Goal: Transaction & Acquisition: Purchase product/service

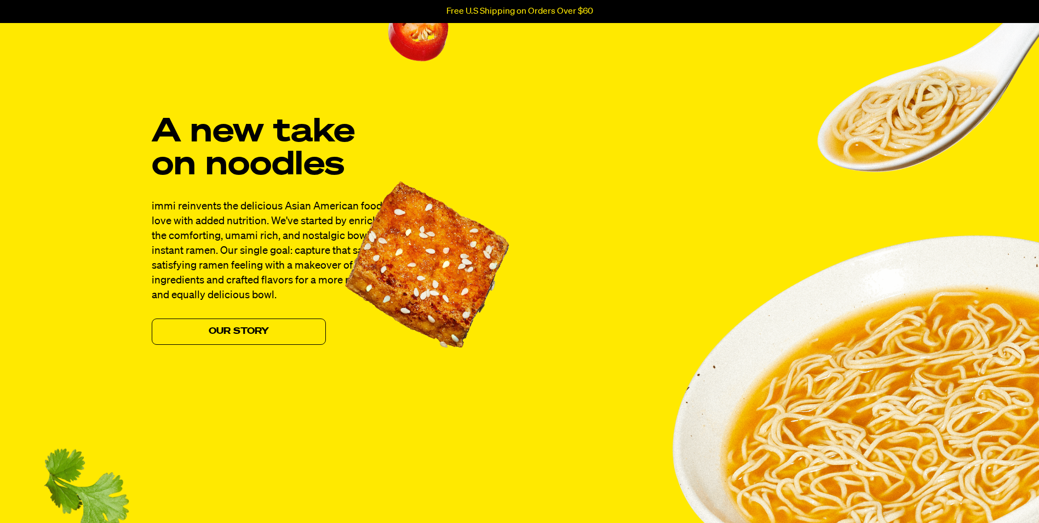
scroll to position [876, 0]
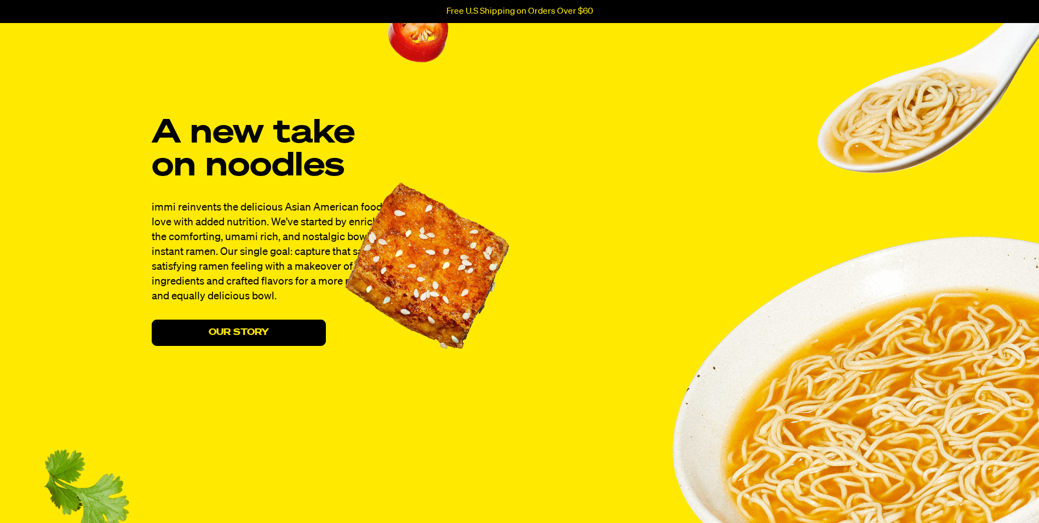
click at [273, 332] on link "Our Story" at bounding box center [239, 332] width 174 height 26
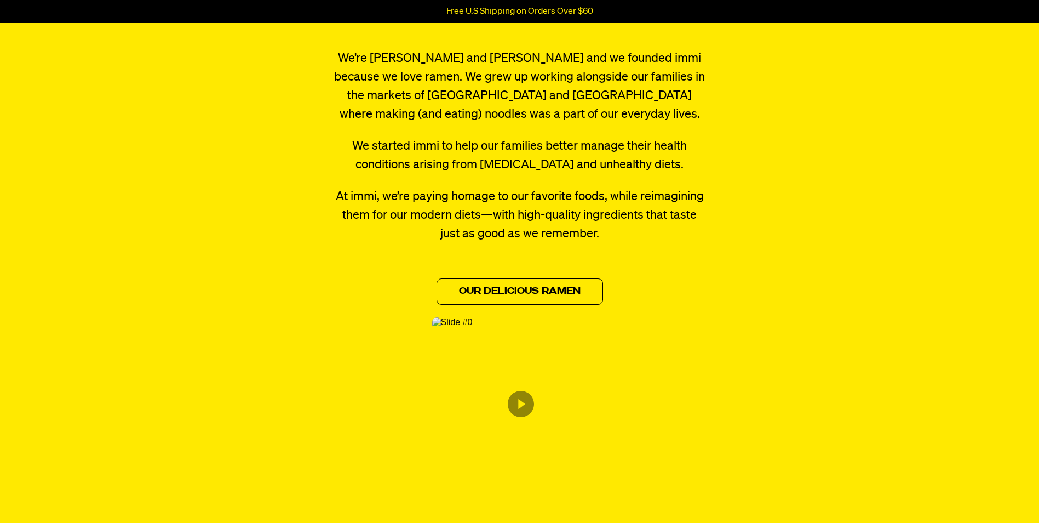
scroll to position [438, 0]
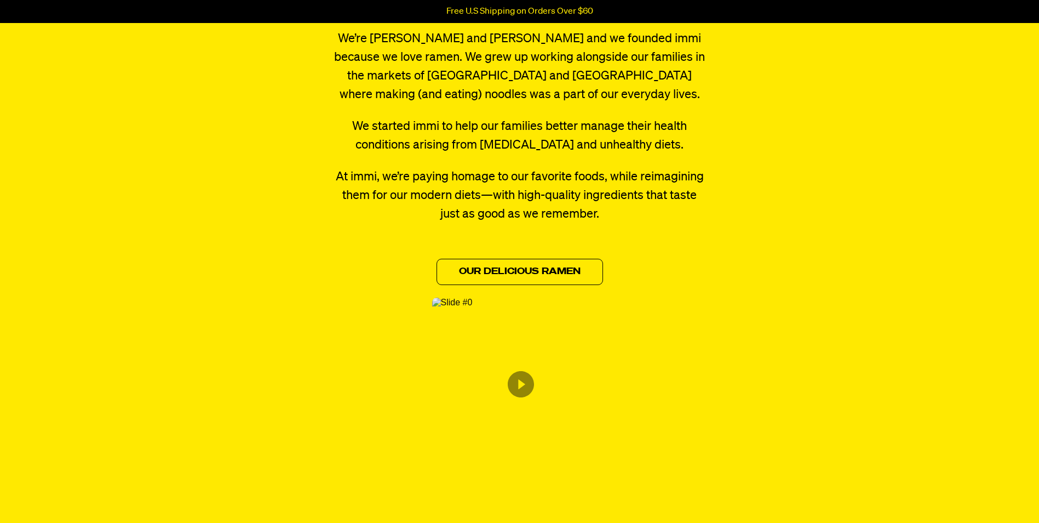
drag, startPoint x: 520, startPoint y: 382, endPoint x: 529, endPoint y: 391, distance: 13.2
click at [520, 382] on icon "Content from Archive App" at bounding box center [521, 384] width 26 height 26
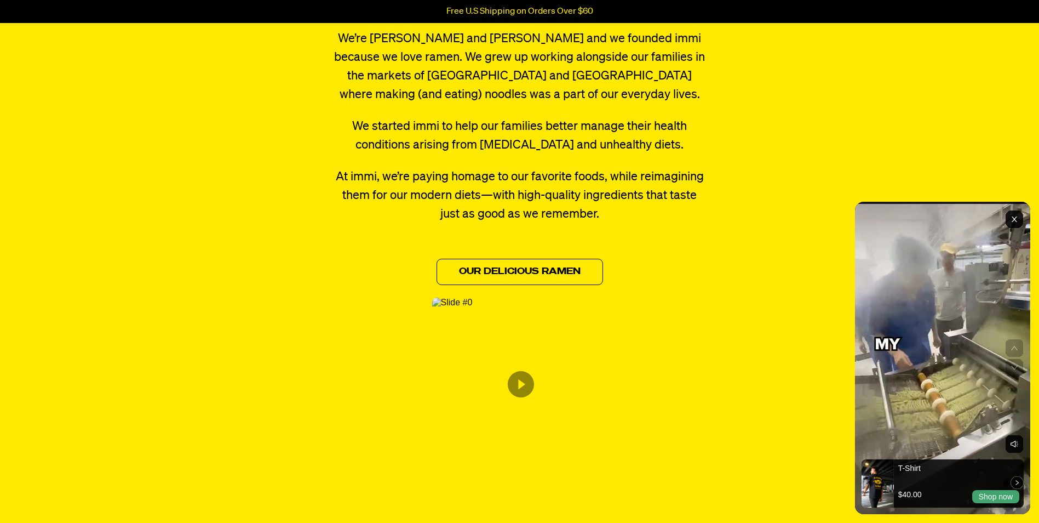
click at [1014, 220] on icon "Exit" at bounding box center [1014, 218] width 5 height 5
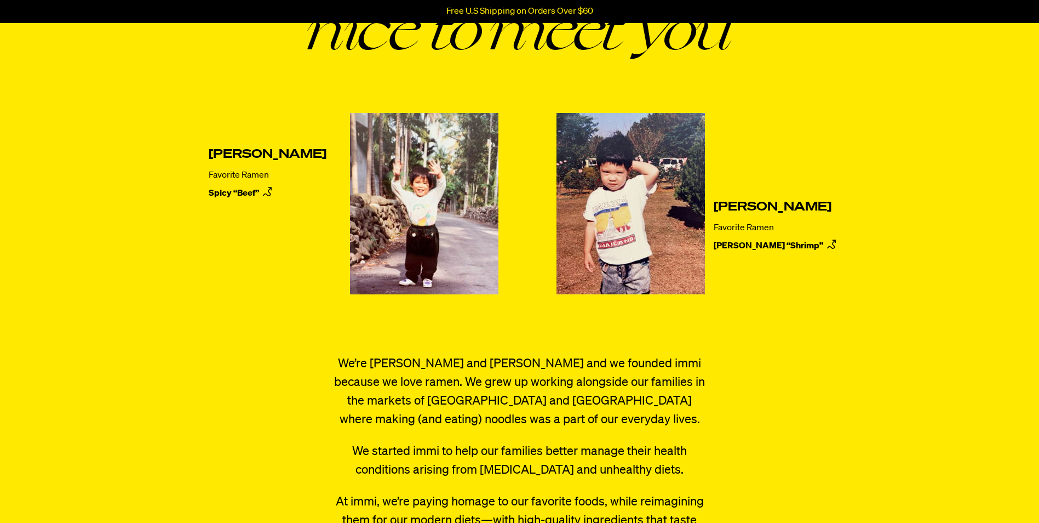
scroll to position [0, 0]
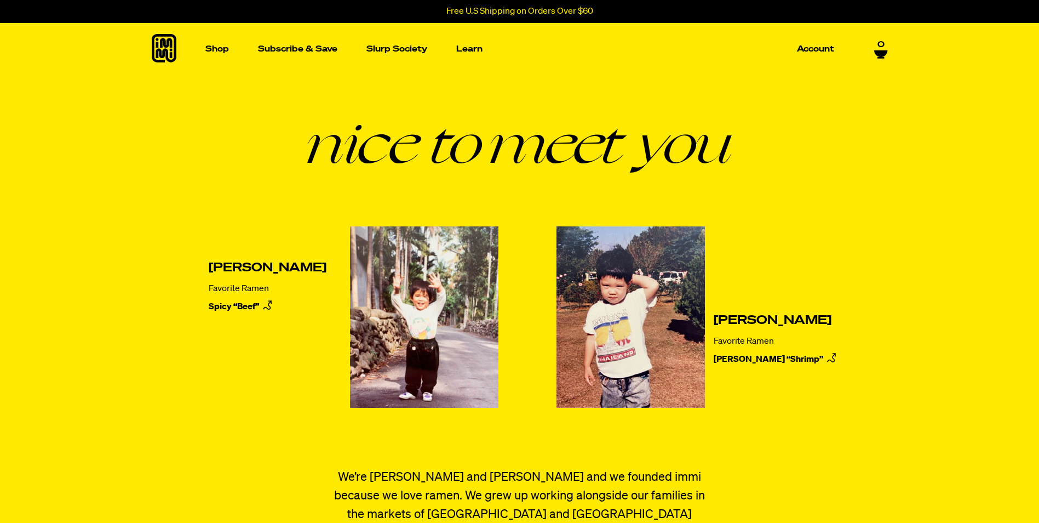
click at [156, 41] on icon at bounding box center [164, 48] width 25 height 28
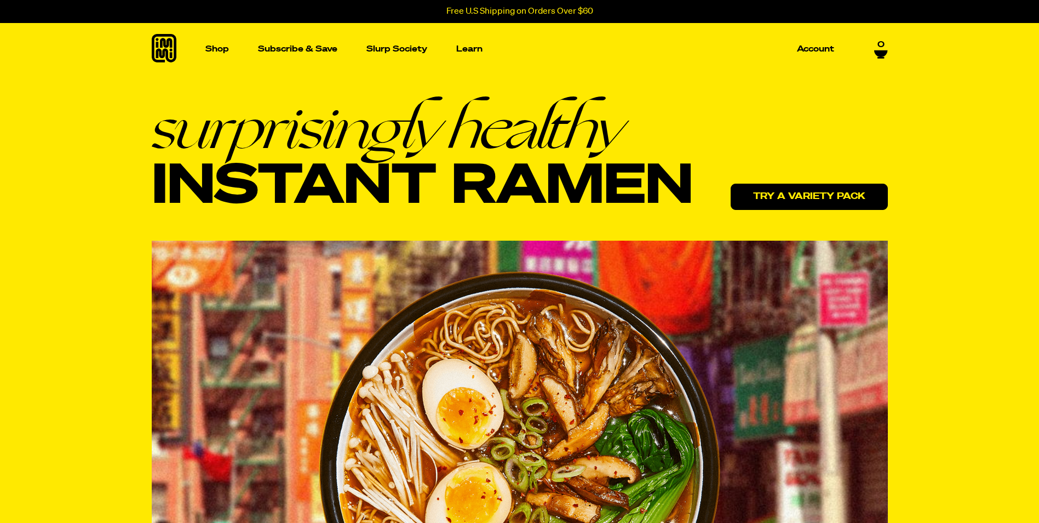
click at [811, 194] on link "Try a variety pack" at bounding box center [809, 196] width 157 height 26
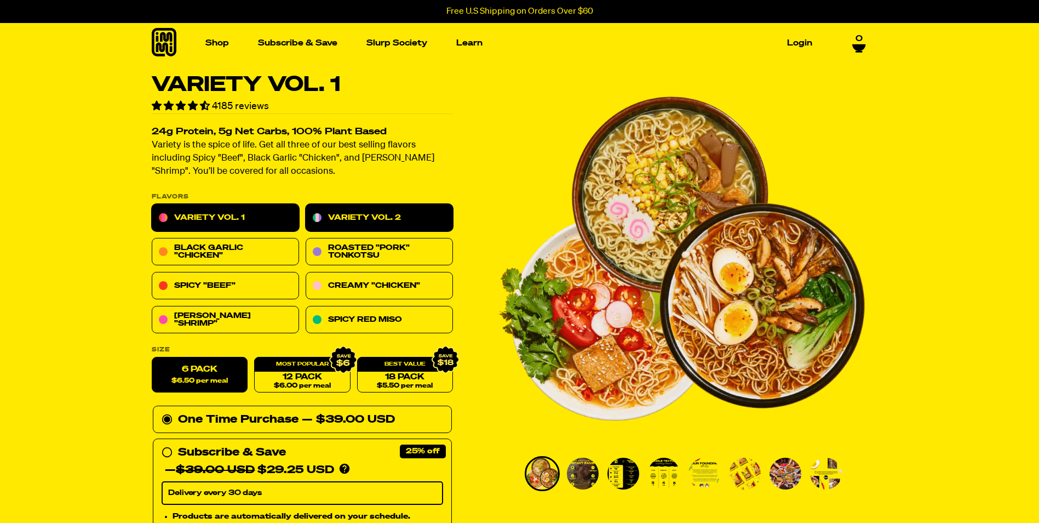
click at [360, 214] on link "Variety Vol. 2" at bounding box center [379, 217] width 147 height 27
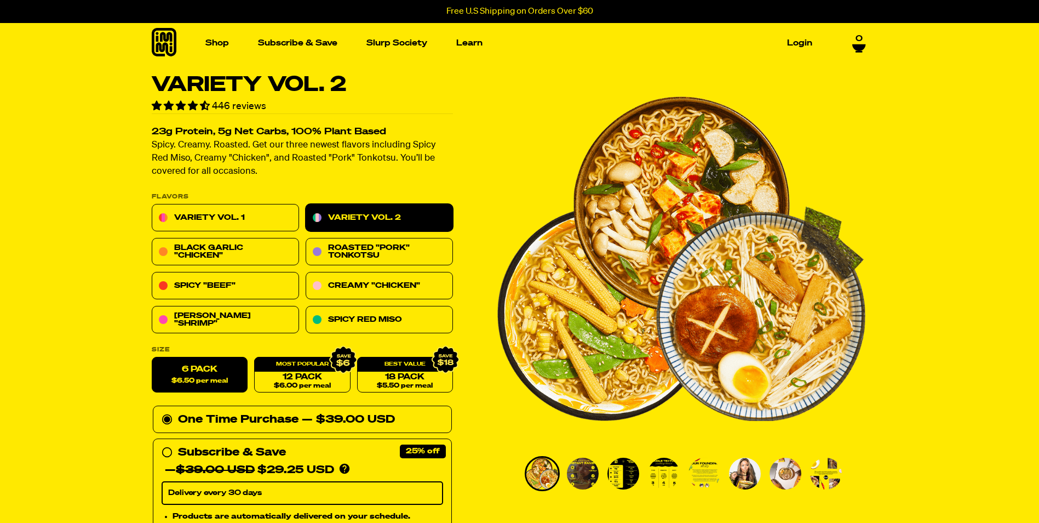
click at [578, 478] on img "Go to slide 2" at bounding box center [583, 473] width 32 height 32
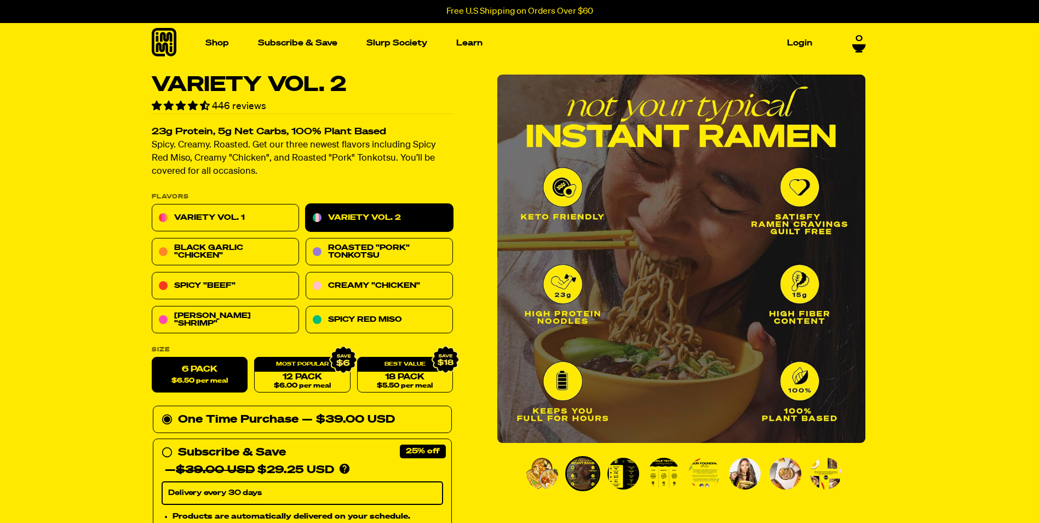
click at [622, 476] on img "Go to slide 3" at bounding box center [623, 473] width 32 height 32
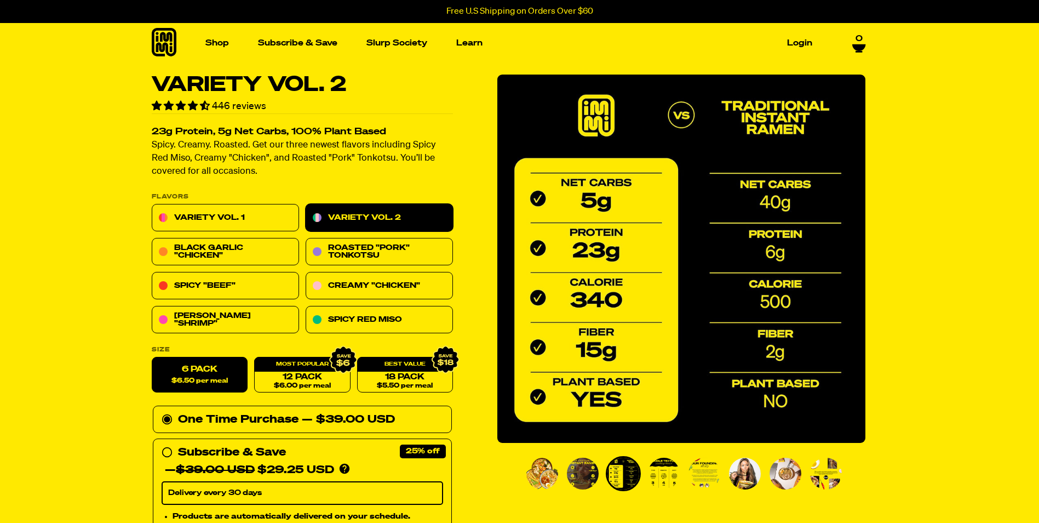
click at [678, 478] on img "Go to slide 4" at bounding box center [664, 473] width 32 height 32
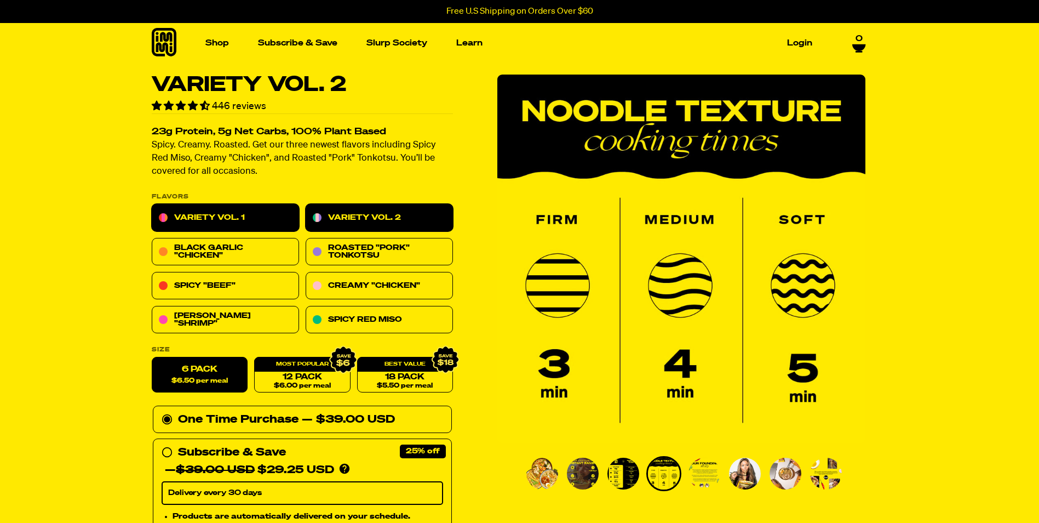
click at [226, 213] on link "Variety Vol. 1" at bounding box center [225, 217] width 147 height 27
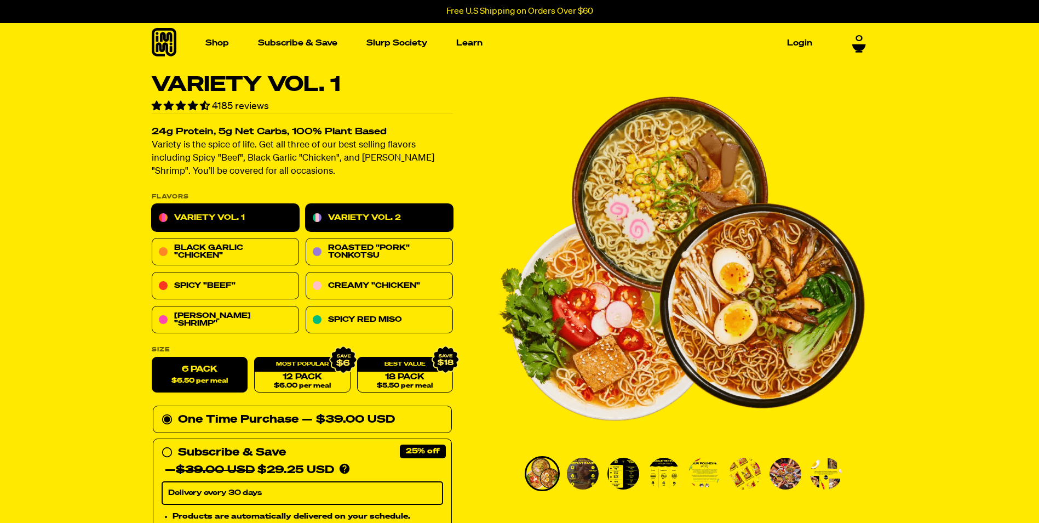
click at [357, 210] on link "Variety Vol. 2" at bounding box center [379, 217] width 147 height 27
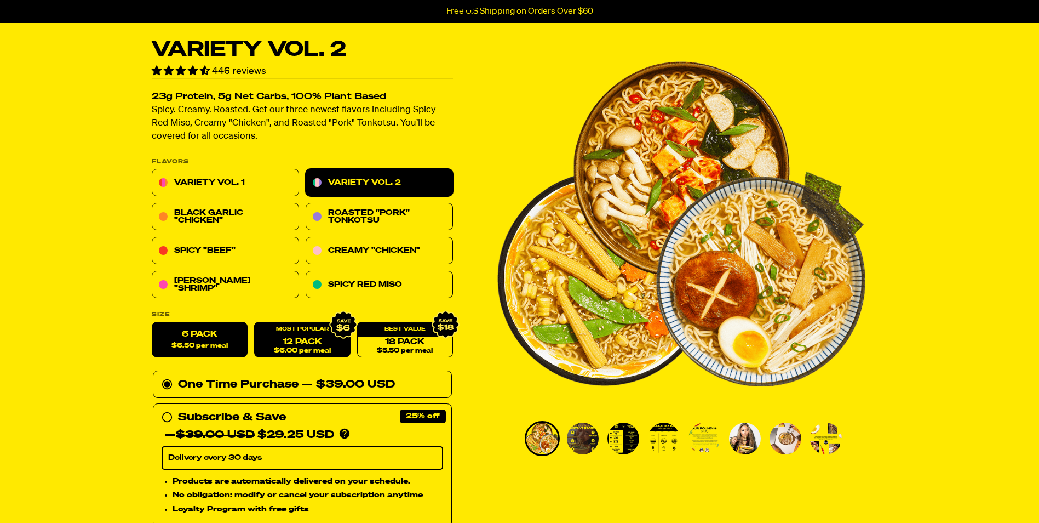
scroll to position [55, 0]
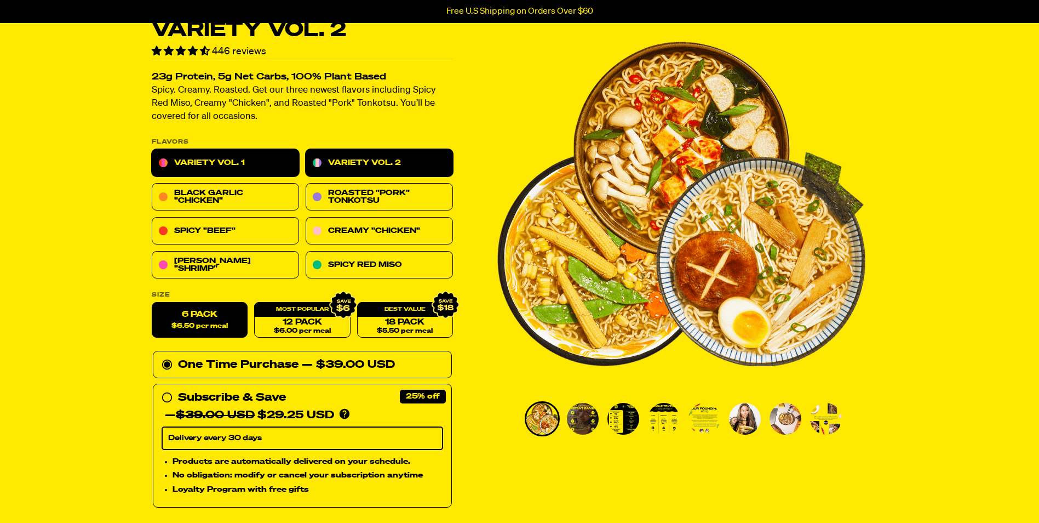
click at [219, 152] on link "Variety Vol. 1" at bounding box center [225, 163] width 147 height 27
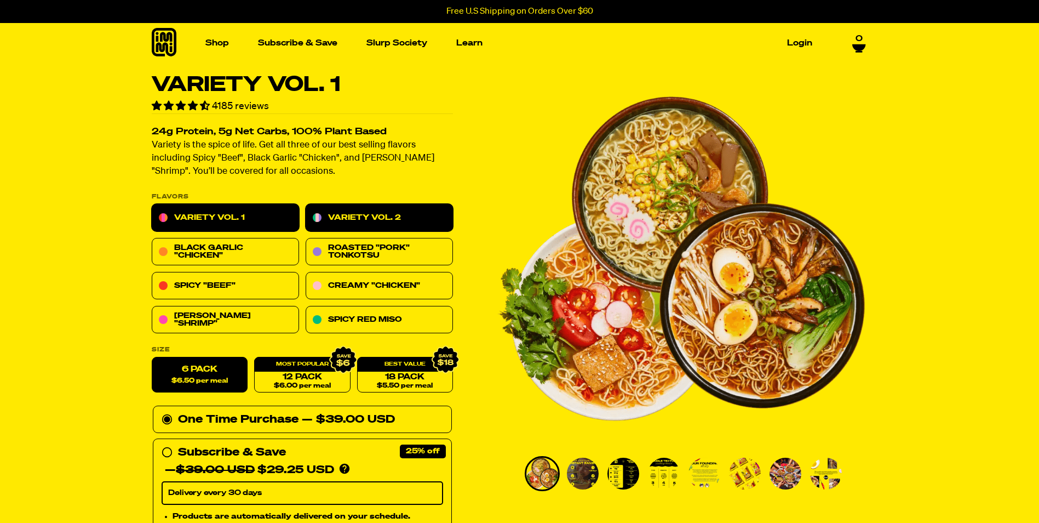
click at [356, 215] on link "Variety Vol. 2" at bounding box center [379, 217] width 147 height 27
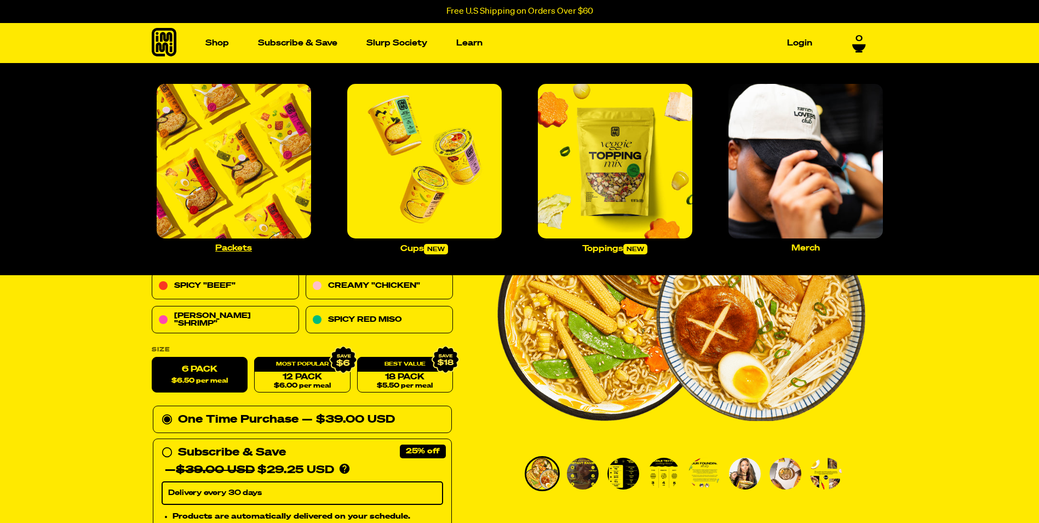
click at [289, 180] on img "Main navigation" at bounding box center [234, 161] width 154 height 154
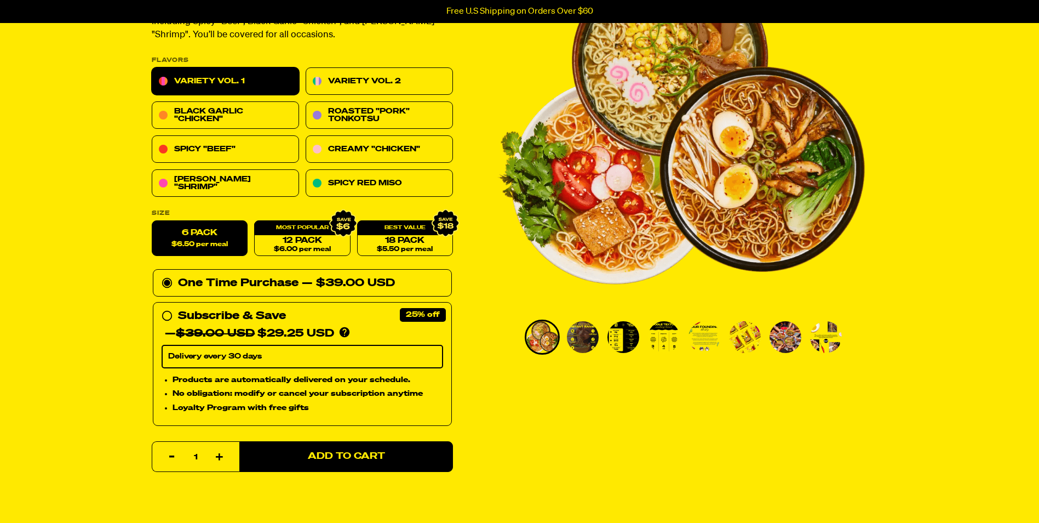
scroll to position [164, 0]
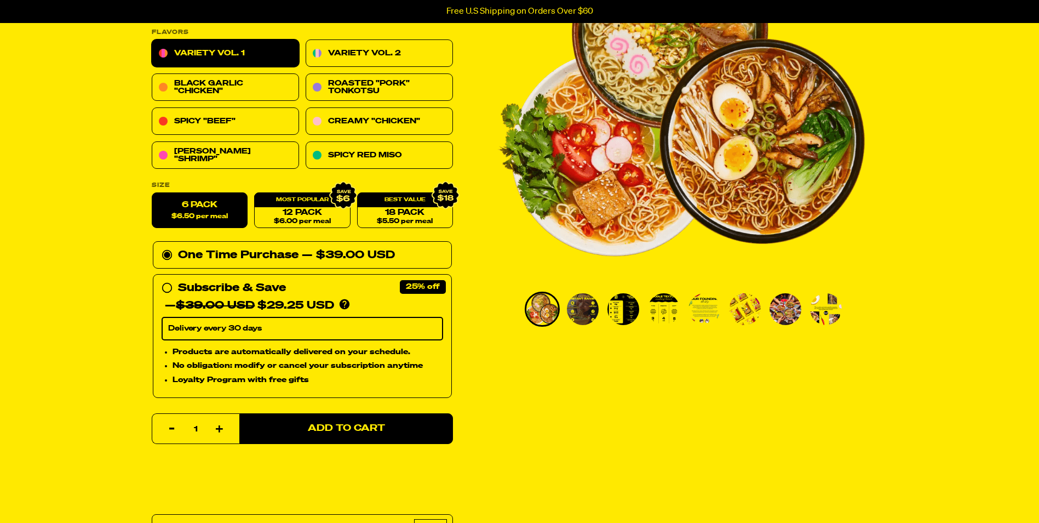
click at [660, 308] on img "Go to slide 4" at bounding box center [664, 309] width 32 height 32
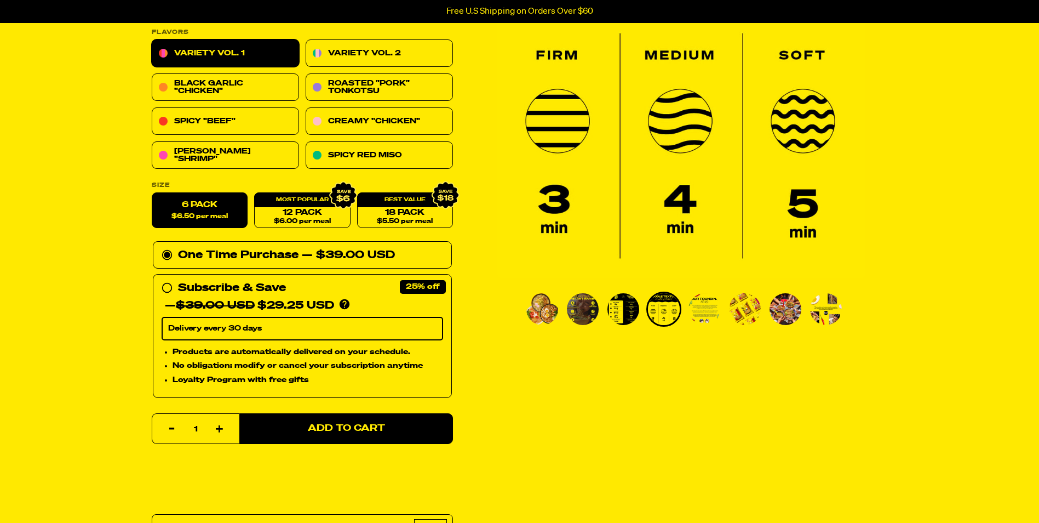
click at [530, 307] on img "Go to slide 1" at bounding box center [542, 309] width 32 height 32
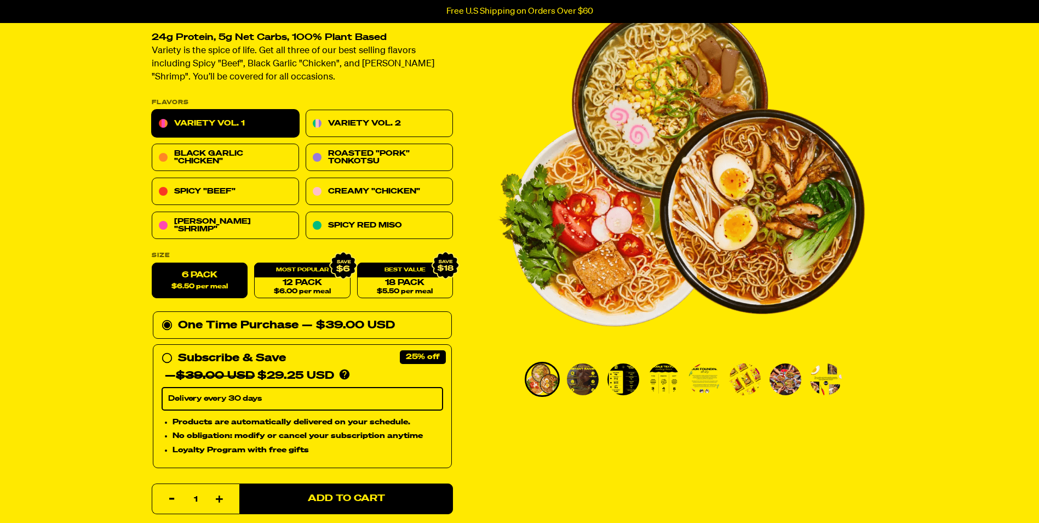
scroll to position [0, 0]
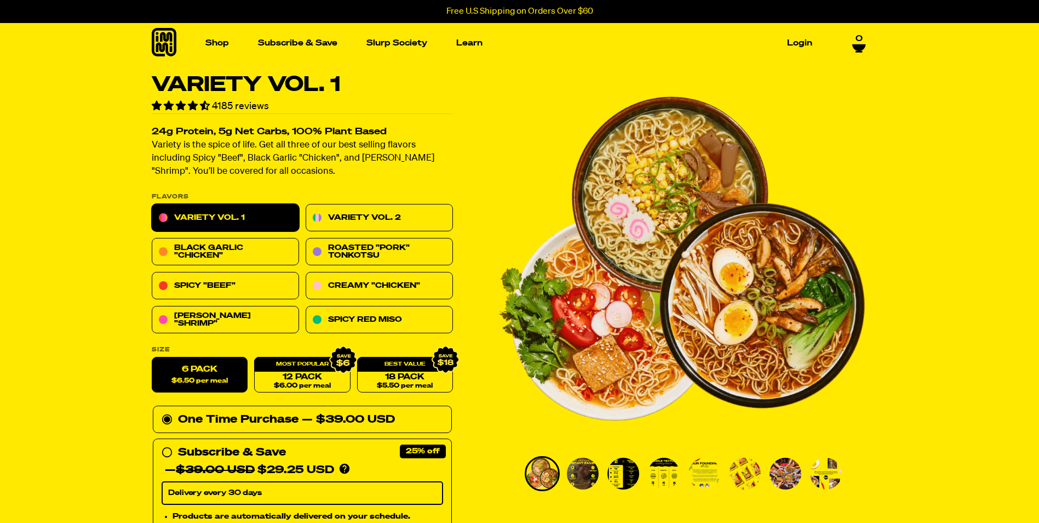
click at [584, 477] on img "Go to slide 2" at bounding box center [583, 473] width 32 height 32
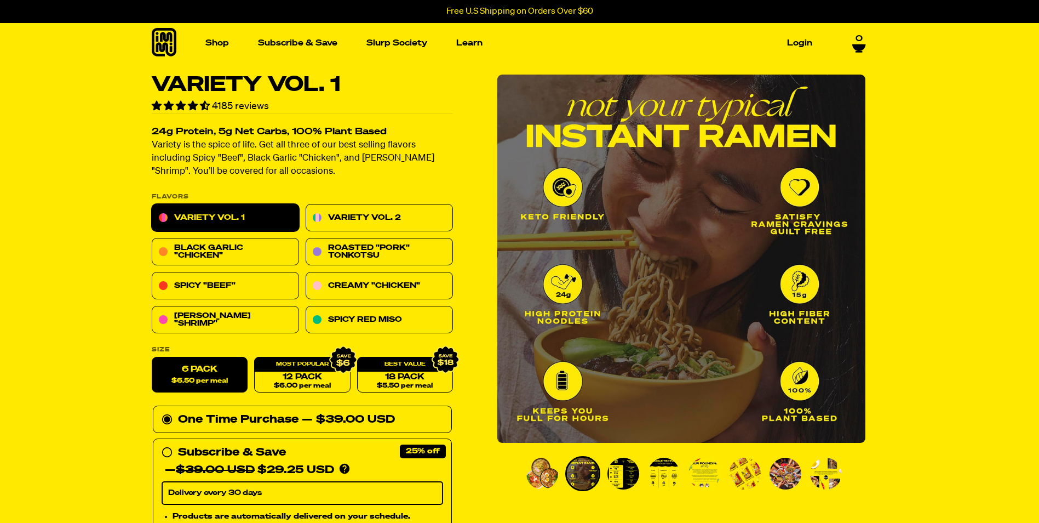
click at [625, 474] on img "Go to slide 3" at bounding box center [623, 473] width 32 height 32
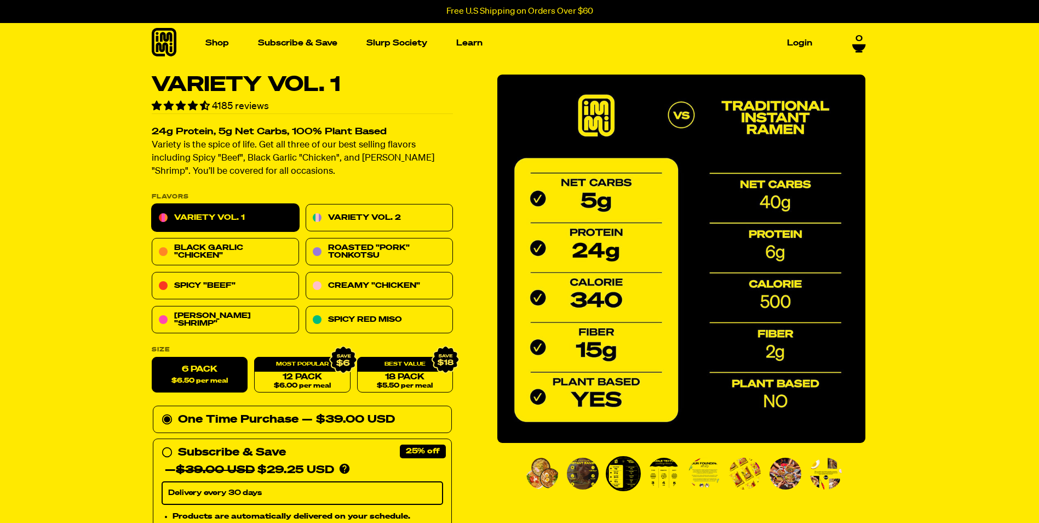
click at [621, 472] on img "Go to slide 3" at bounding box center [623, 473] width 32 height 32
click at [673, 476] on img "Go to slide 4" at bounding box center [664, 473] width 32 height 32
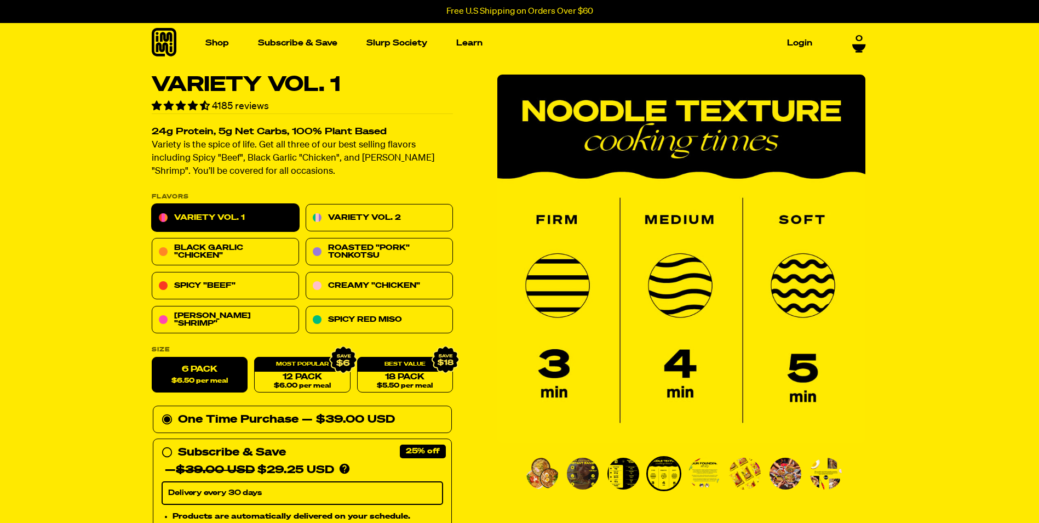
click at [697, 478] on img "Go to slide 5" at bounding box center [705, 473] width 32 height 32
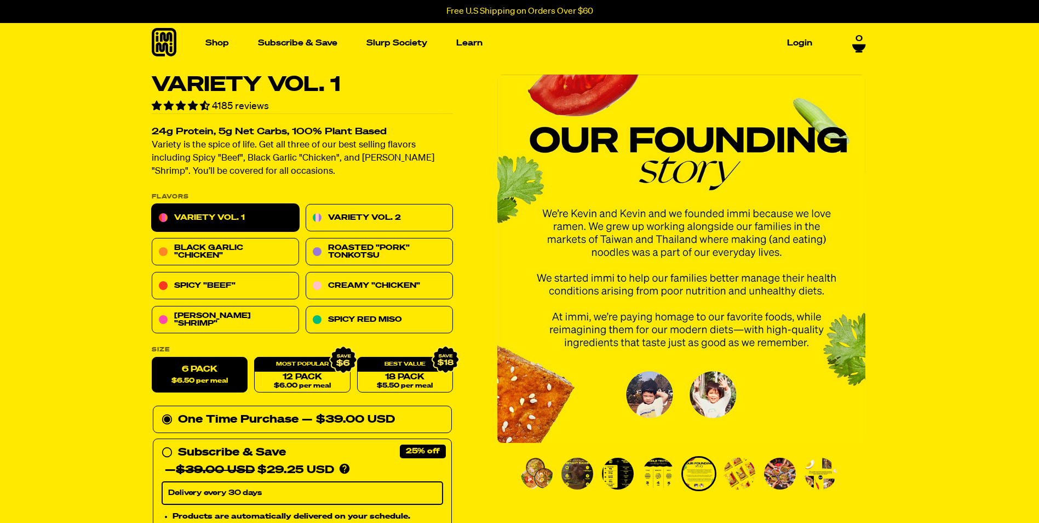
click at [747, 473] on img "Go to slide 6" at bounding box center [740, 473] width 32 height 32
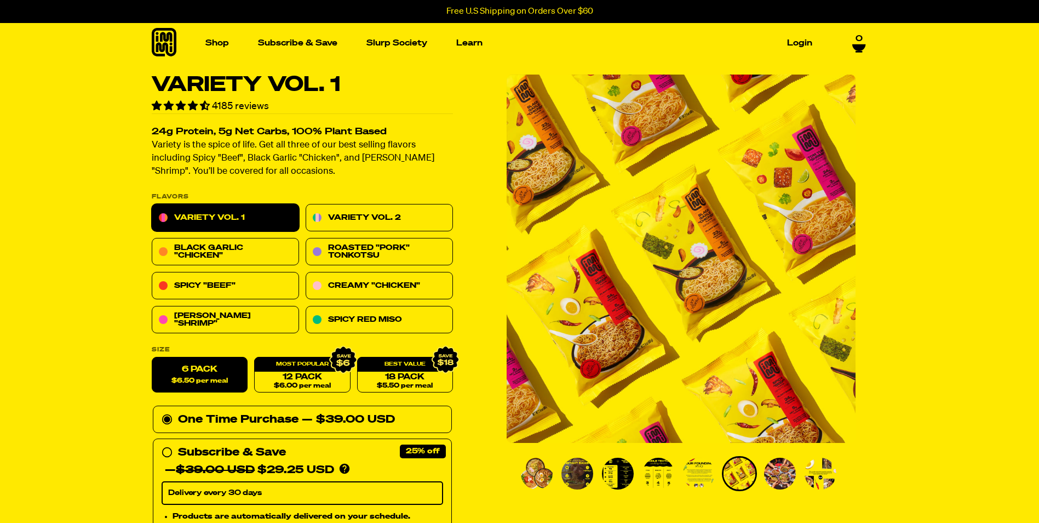
click at [767, 478] on img "Go to slide 7" at bounding box center [780, 473] width 32 height 32
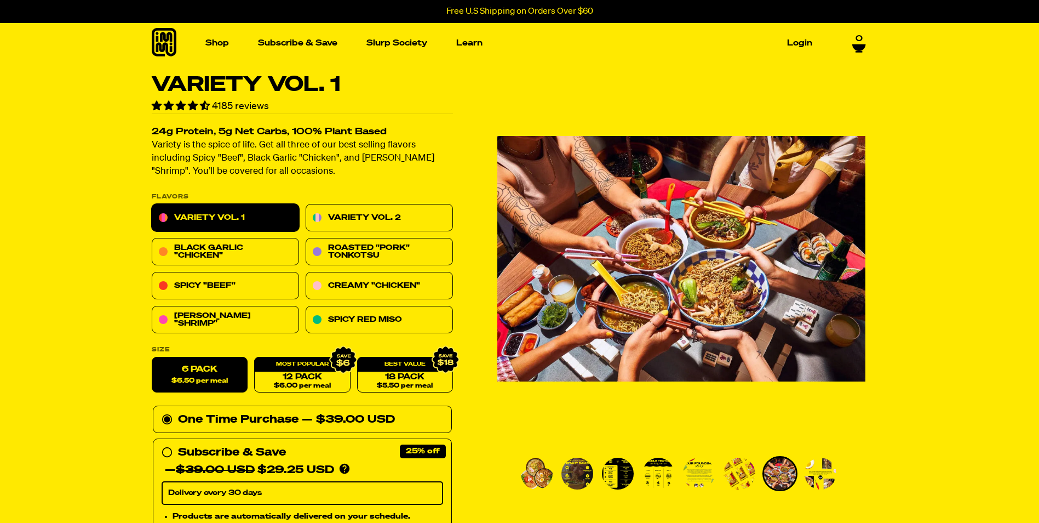
click at [821, 472] on img "Go to slide 8" at bounding box center [821, 473] width 32 height 32
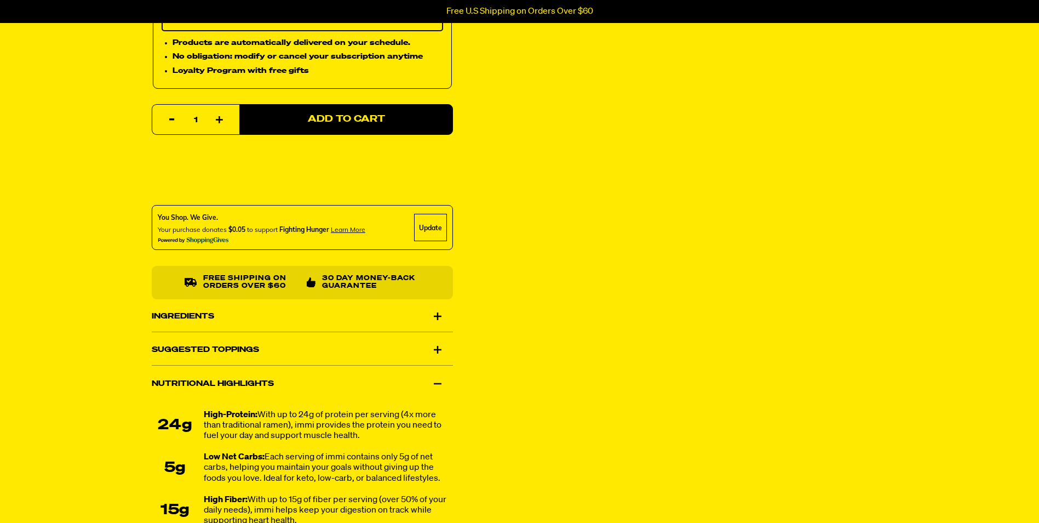
scroll to position [493, 0]
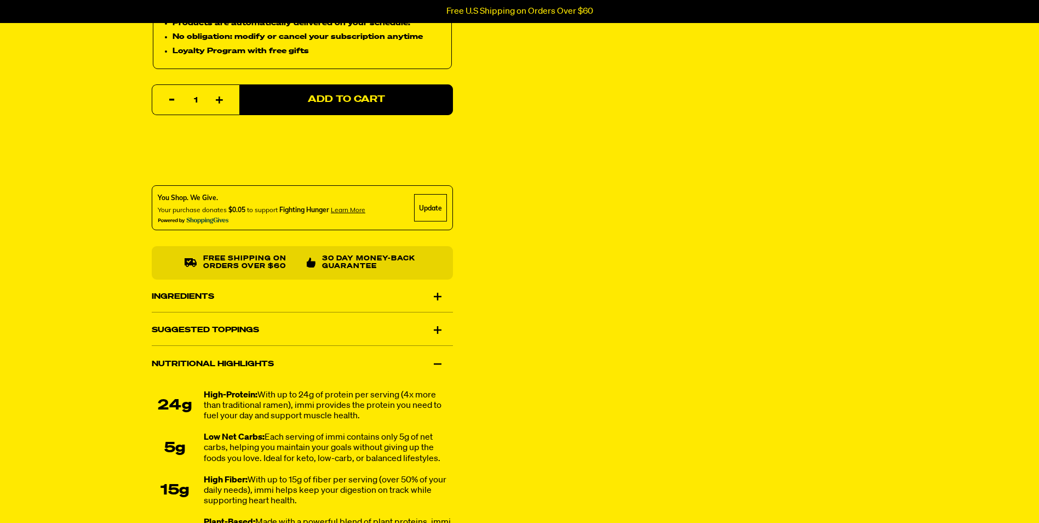
click at [250, 292] on div "Ingredients" at bounding box center [302, 296] width 301 height 31
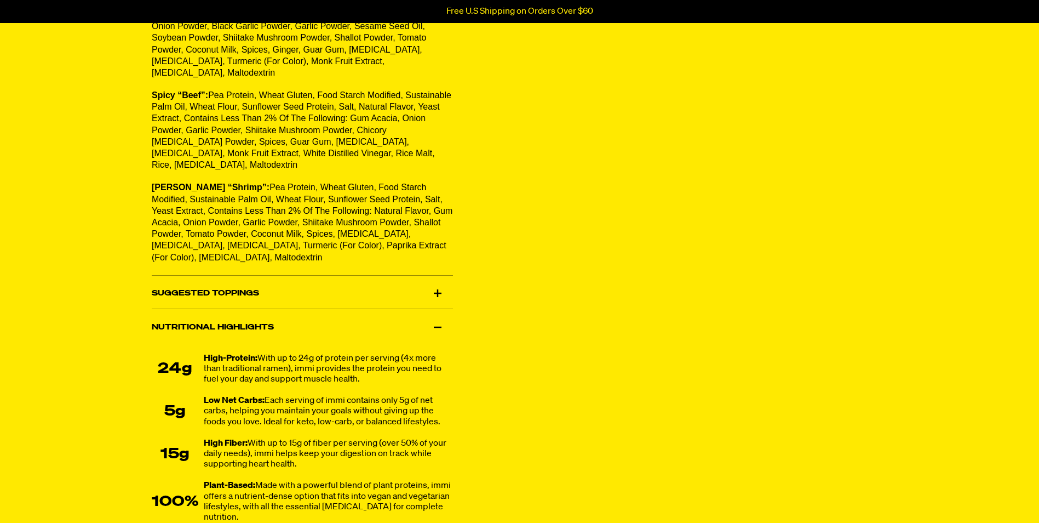
scroll to position [822, 0]
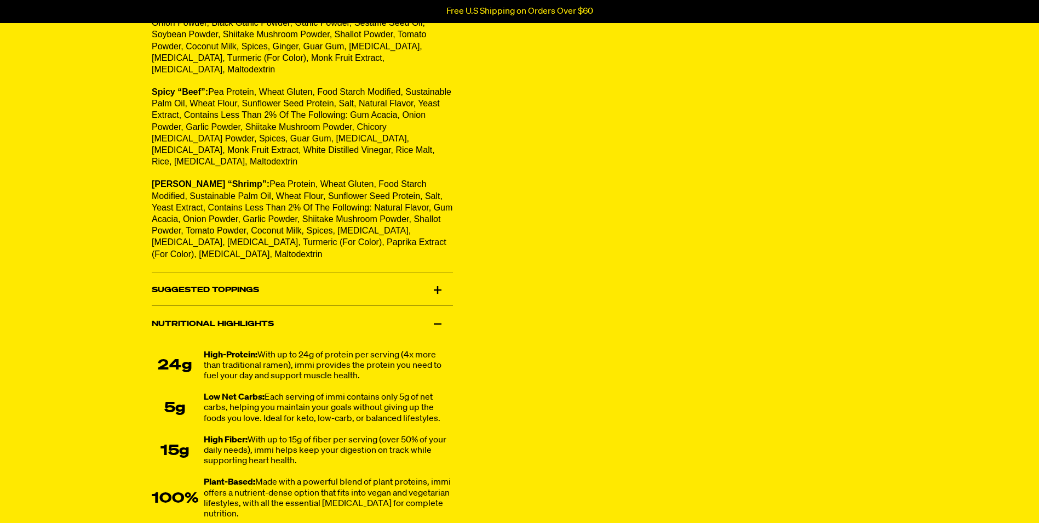
click at [298, 291] on div "Suggested Toppings" at bounding box center [302, 290] width 301 height 31
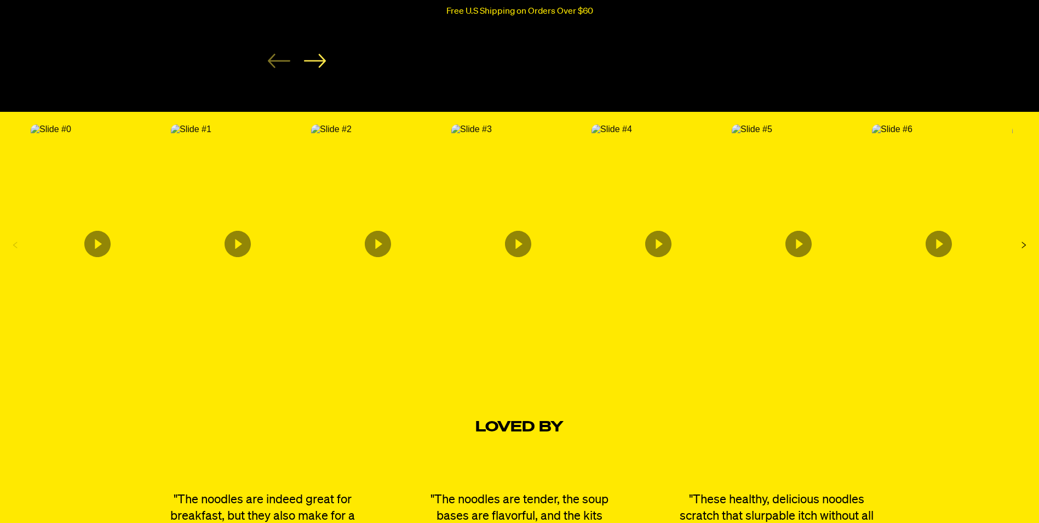
scroll to position [2301, 0]
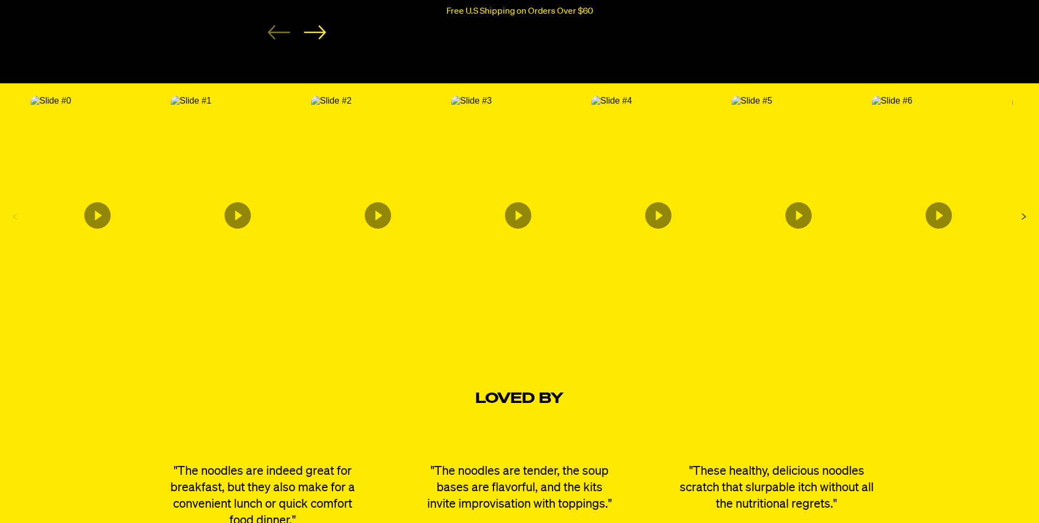
click at [211, 106] on img "Content from Archive App" at bounding box center [191, 101] width 41 height 10
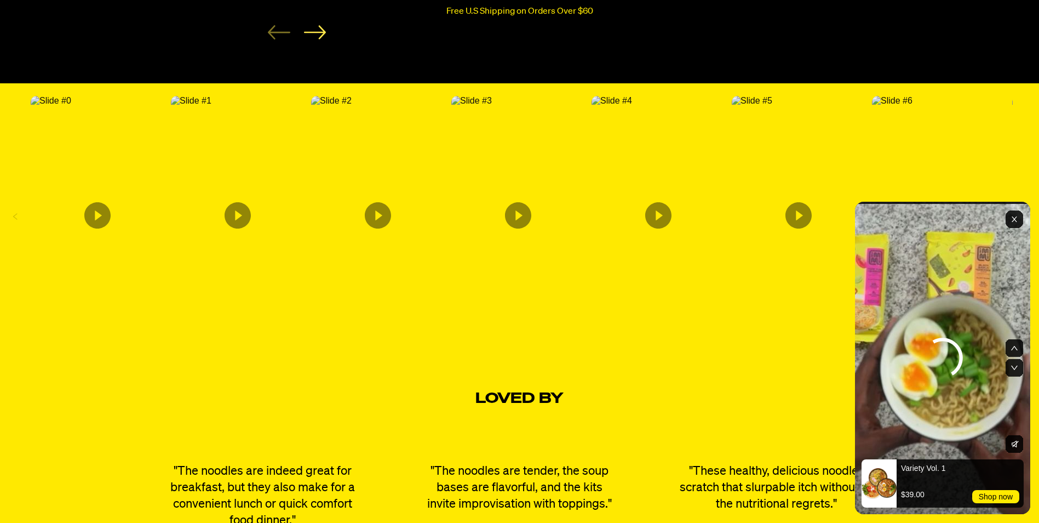
click at [352, 106] on img "Content from Archive App" at bounding box center [331, 101] width 41 height 10
click at [516, 203] on icon "Content from Archive App" at bounding box center [518, 215] width 26 height 26
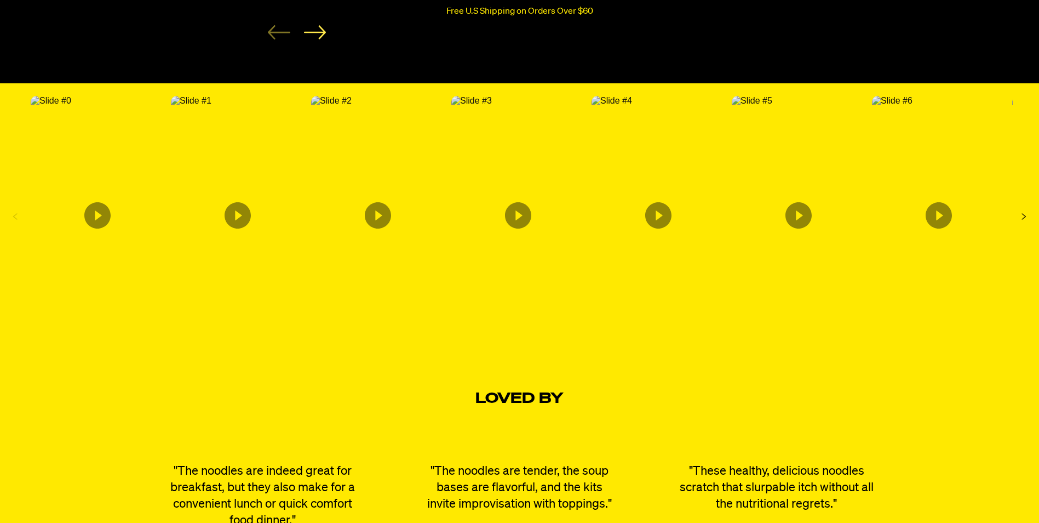
click at [632, 106] on img "Content from Archive App" at bounding box center [612, 101] width 41 height 10
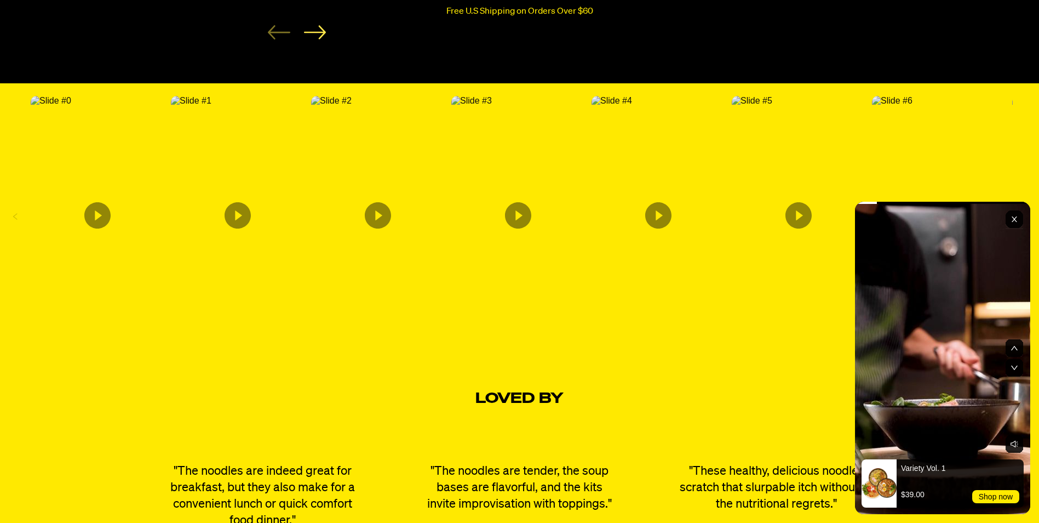
click at [766, 106] on img "Content from Archive App" at bounding box center [752, 101] width 41 height 10
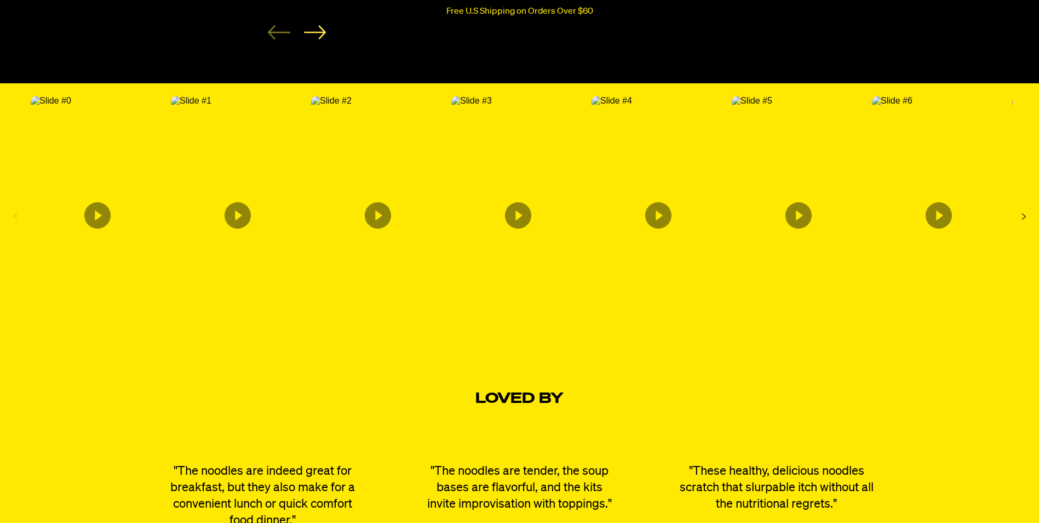
click at [913, 106] on img "Content from Archive App" at bounding box center [892, 101] width 41 height 10
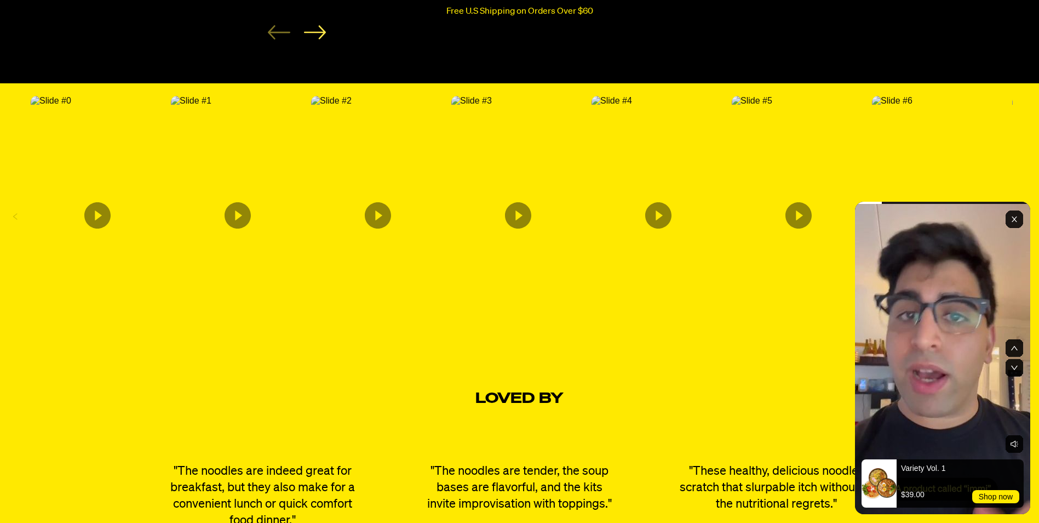
click at [1015, 219] on rect "Exit" at bounding box center [1015, 219] width 18 height 18
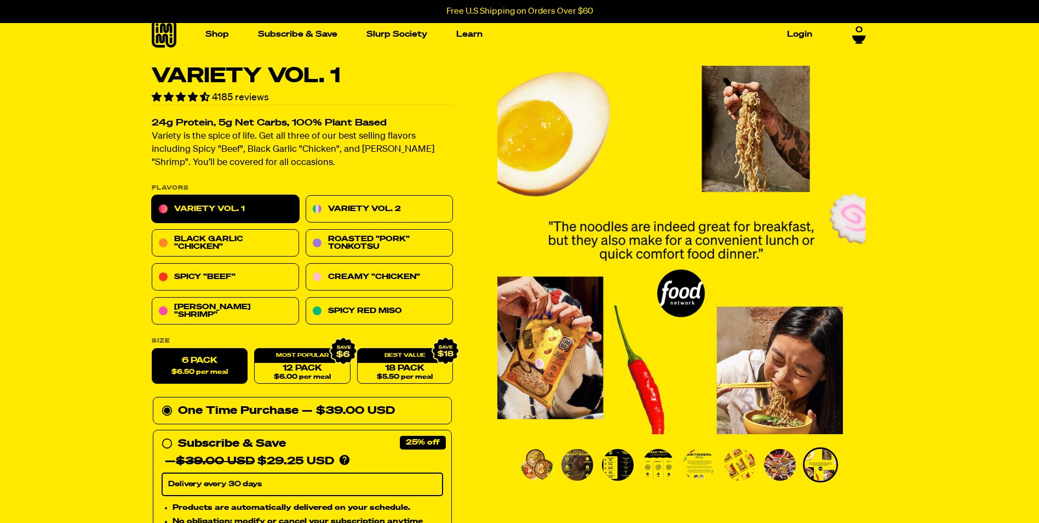
scroll to position [0, 0]
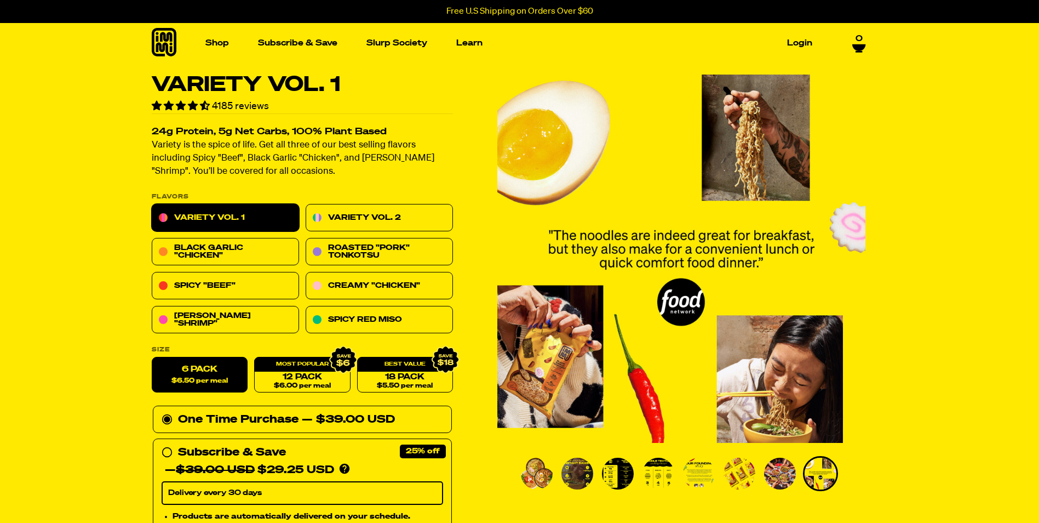
click at [237, 216] on link "Variety Vol. 1" at bounding box center [225, 217] width 147 height 27
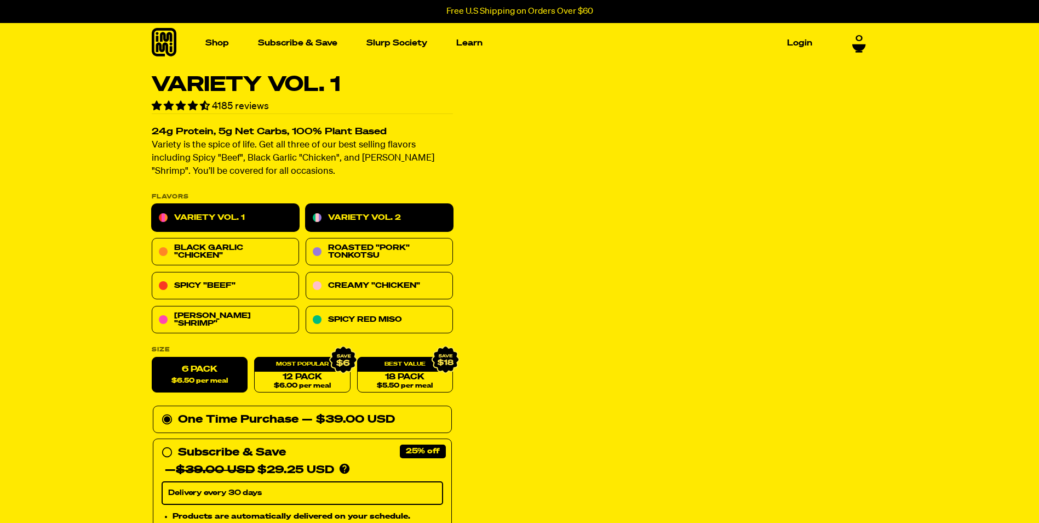
click at [352, 216] on link "Variety Vol. 2" at bounding box center [379, 217] width 147 height 27
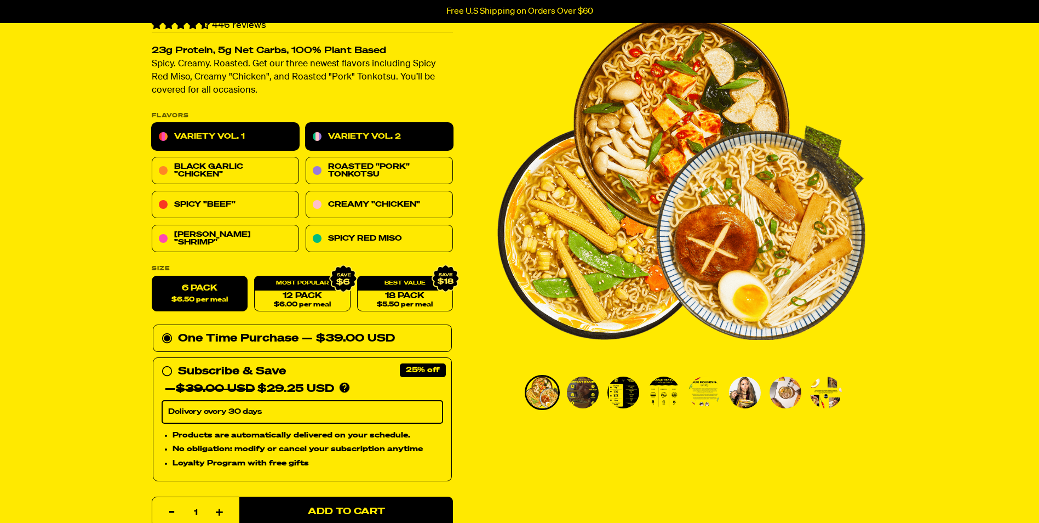
scroll to position [55, 0]
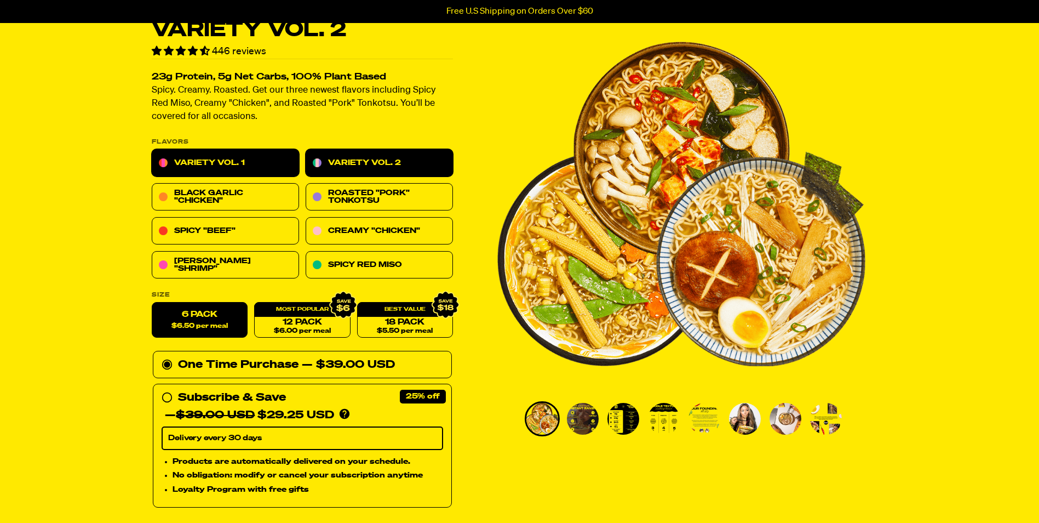
click at [217, 158] on link "Variety Vol. 1" at bounding box center [225, 163] width 147 height 27
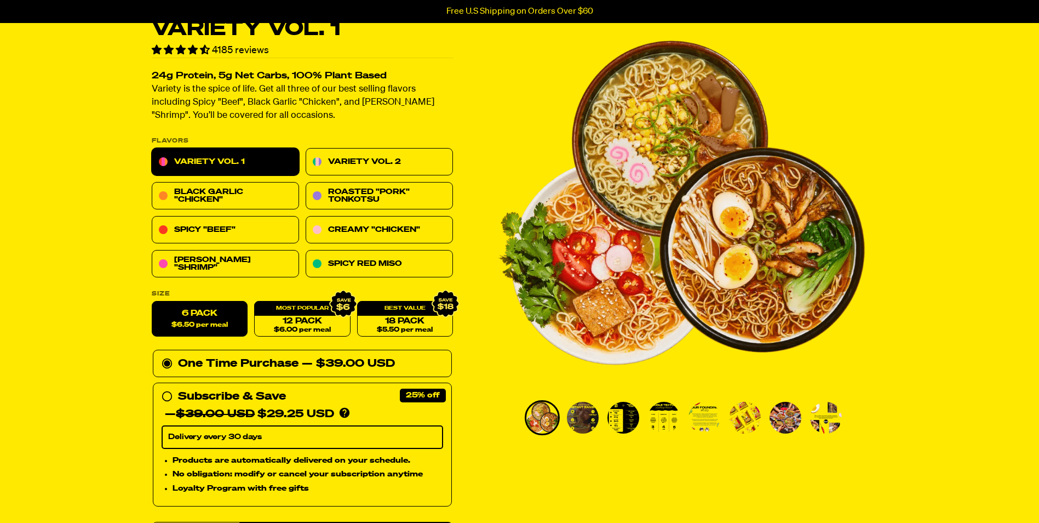
scroll to position [55, 0]
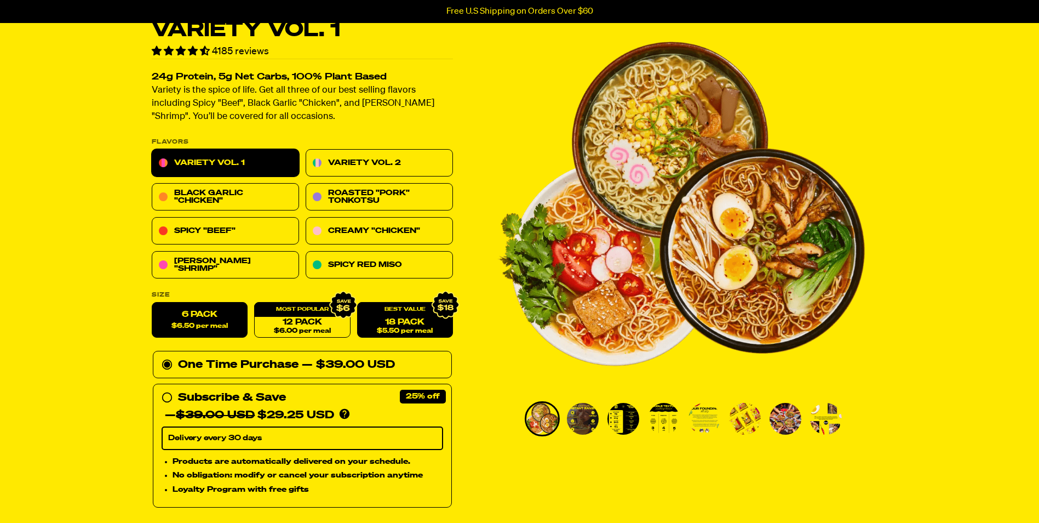
click at [405, 317] on div "18 Pack $5.50 per meal" at bounding box center [405, 320] width 96 height 36
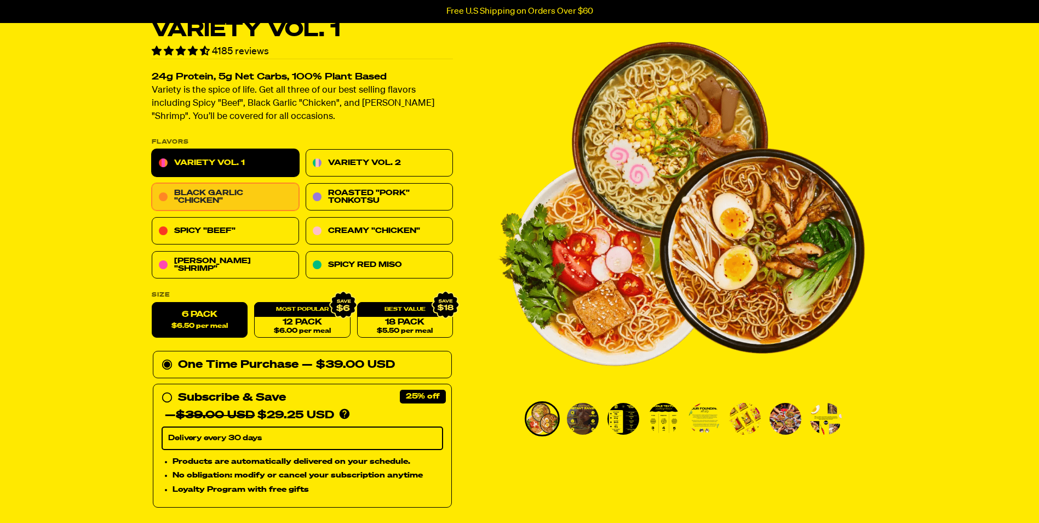
click at [220, 193] on link "Black Garlic "Chicken"" at bounding box center [225, 196] width 147 height 27
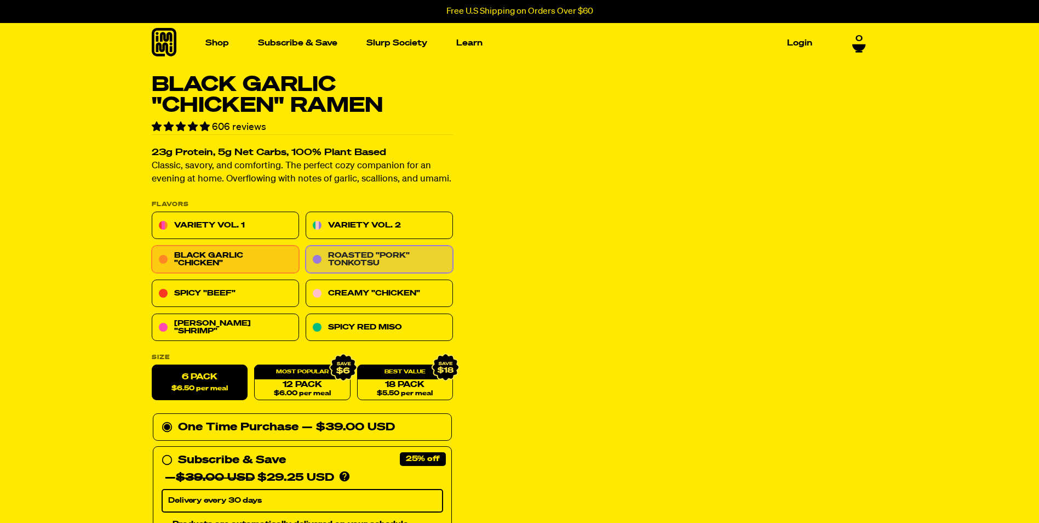
click at [343, 251] on link "Roasted "Pork" Tonkotsu" at bounding box center [379, 259] width 147 height 27
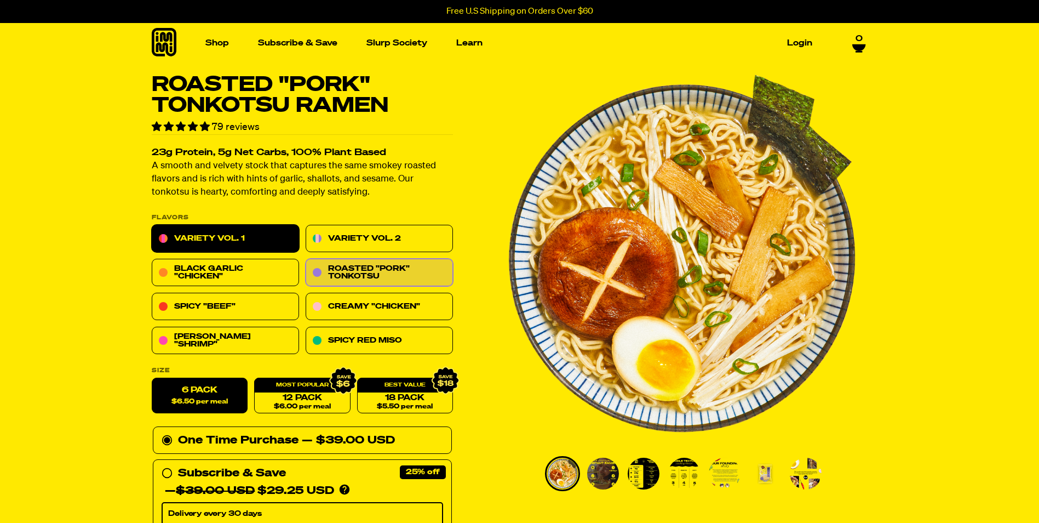
click at [231, 231] on link "Variety Vol. 1" at bounding box center [225, 238] width 147 height 27
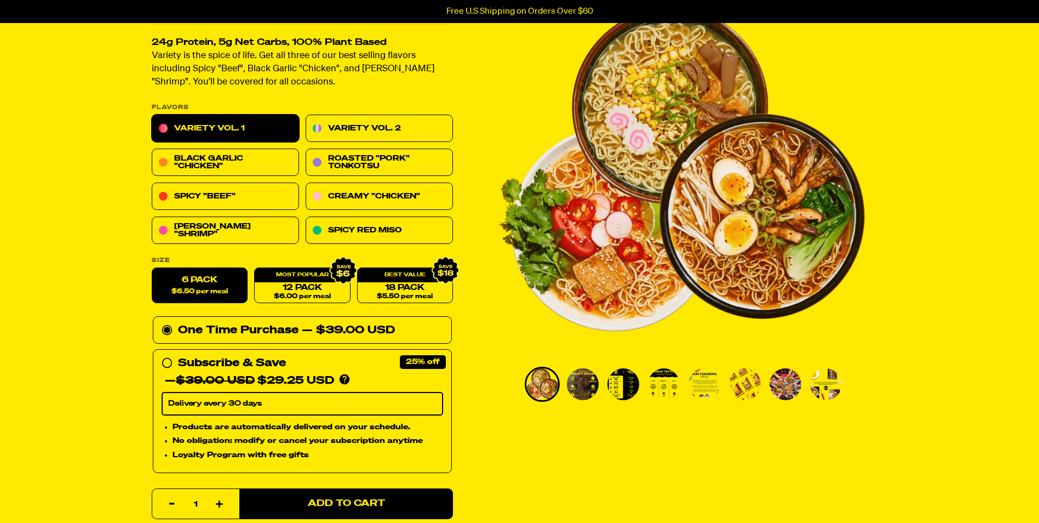
scroll to position [110, 0]
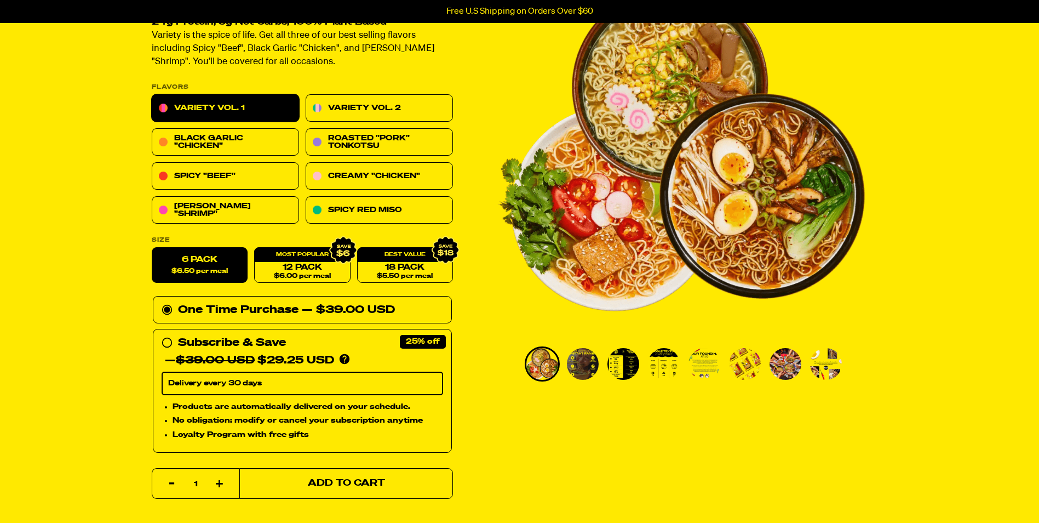
click at [405, 487] on button "Add to Cart" at bounding box center [346, 483] width 214 height 31
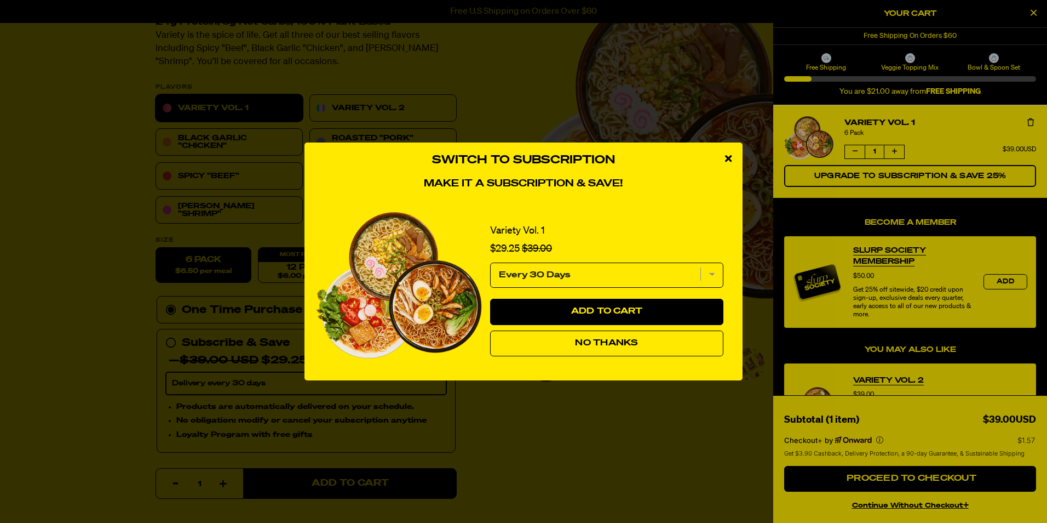
drag, startPoint x: 579, startPoint y: 344, endPoint x: 597, endPoint y: 345, distance: 18.1
click at [582, 344] on span "No Thanks" at bounding box center [606, 343] width 63 height 9
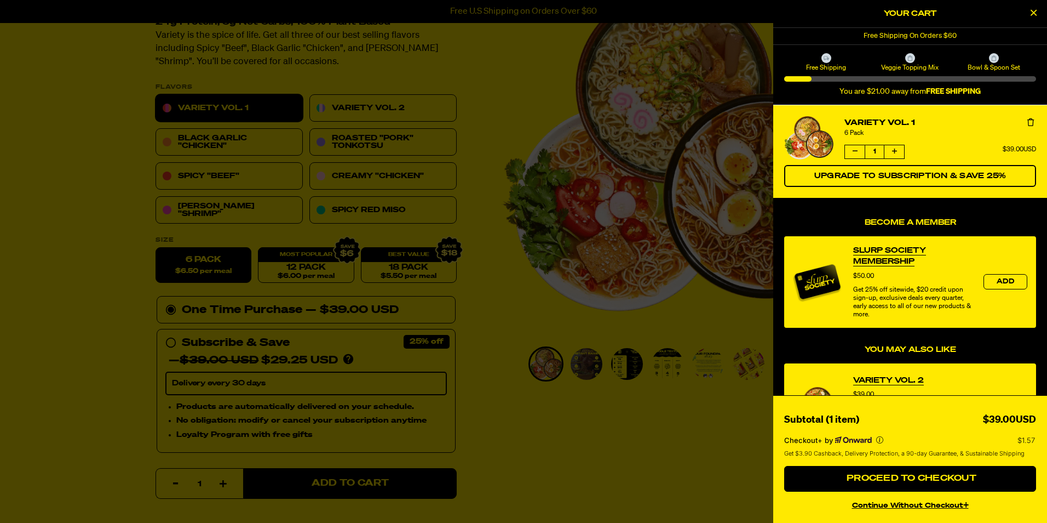
click at [366, 108] on div at bounding box center [523, 261] width 1047 height 523
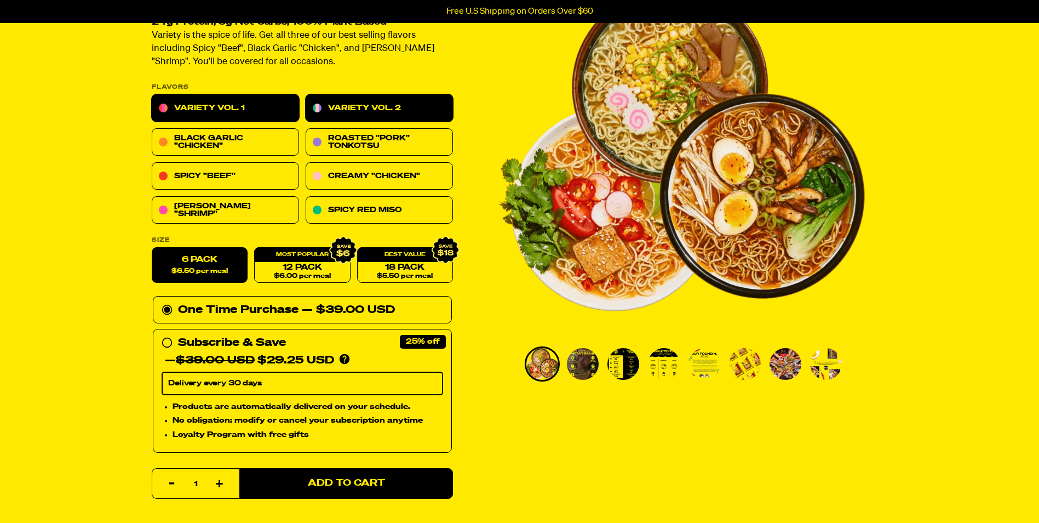
click at [362, 102] on link "Variety Vol. 2" at bounding box center [379, 108] width 147 height 27
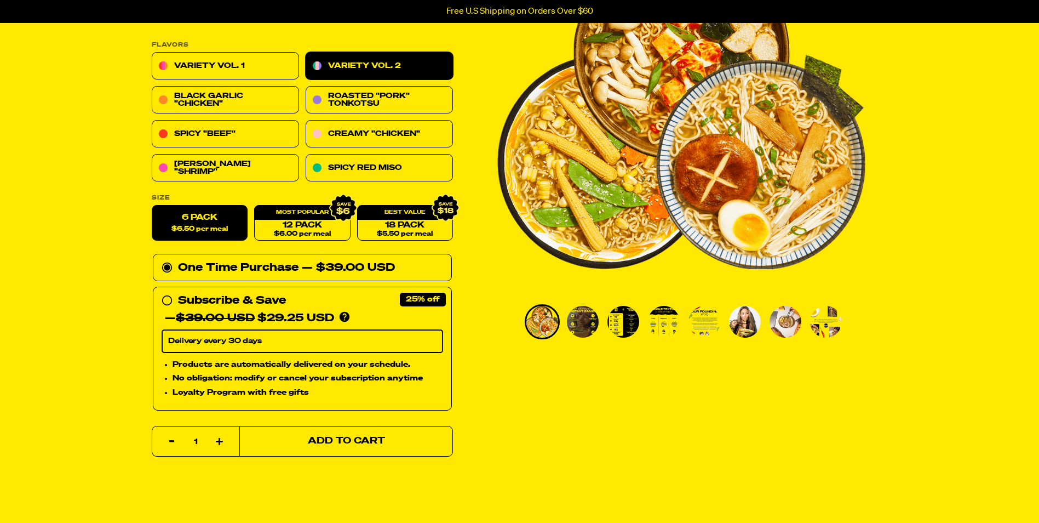
scroll to position [164, 0]
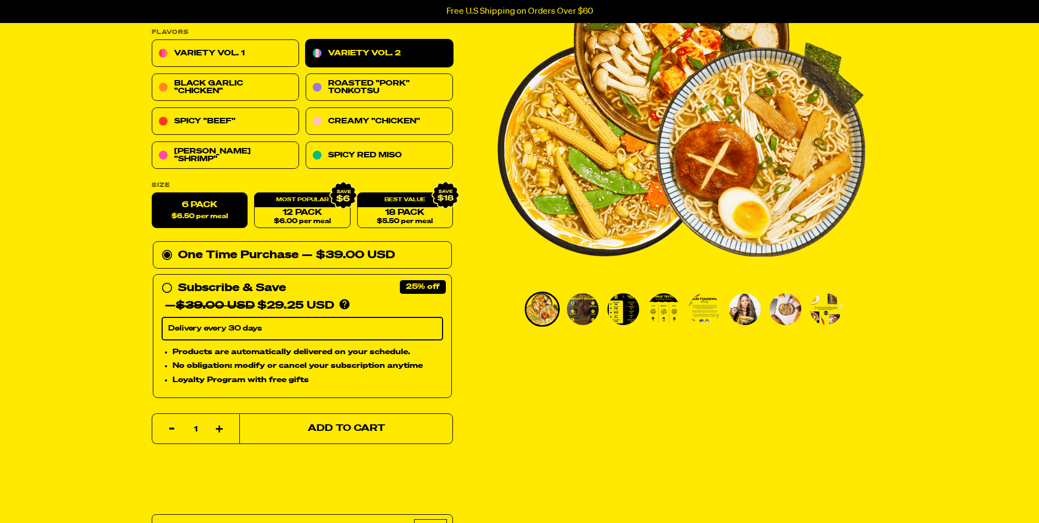
click at [355, 432] on span "Add to Cart" at bounding box center [345, 428] width 77 height 9
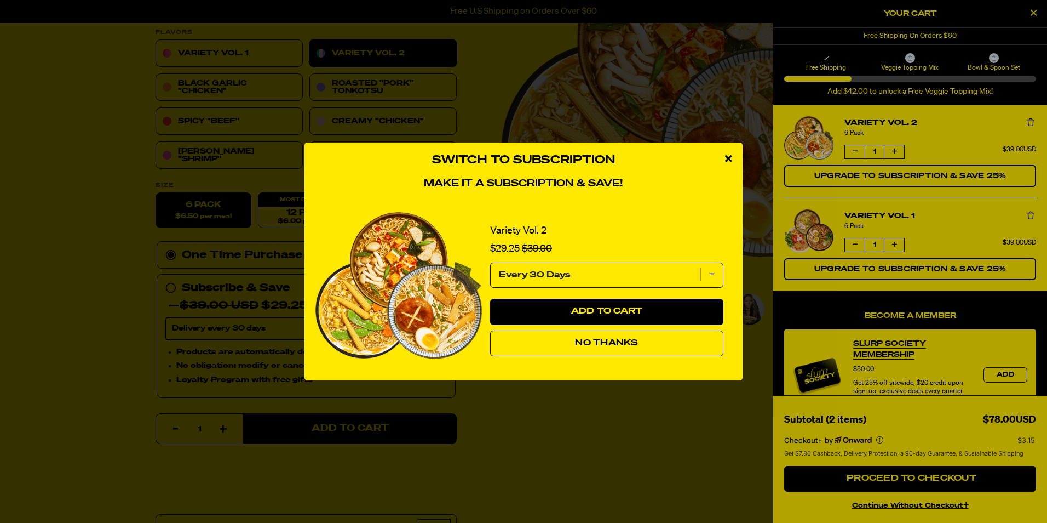
click at [724, 157] on div "close modal" at bounding box center [728, 158] width 28 height 33
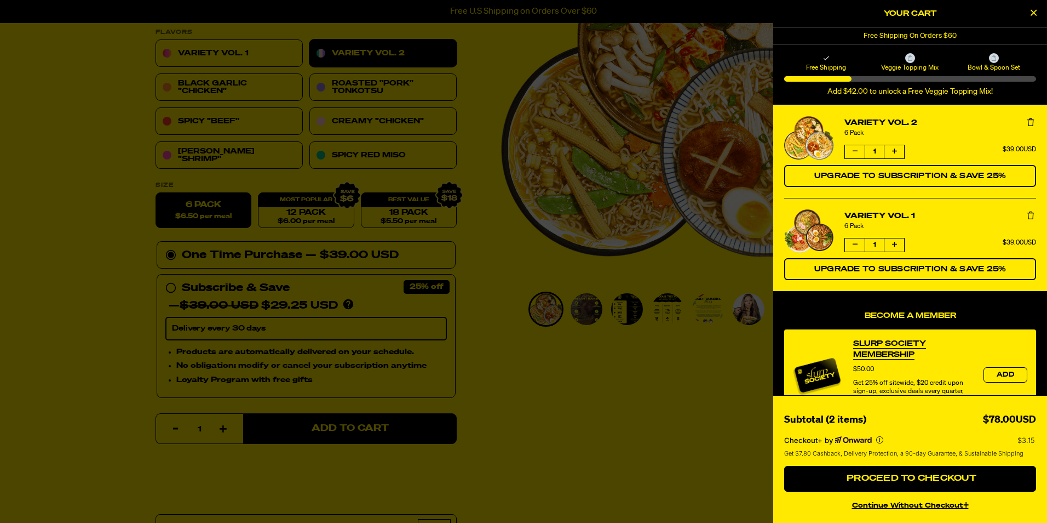
click at [82, 128] on div at bounding box center [523, 261] width 1047 height 523
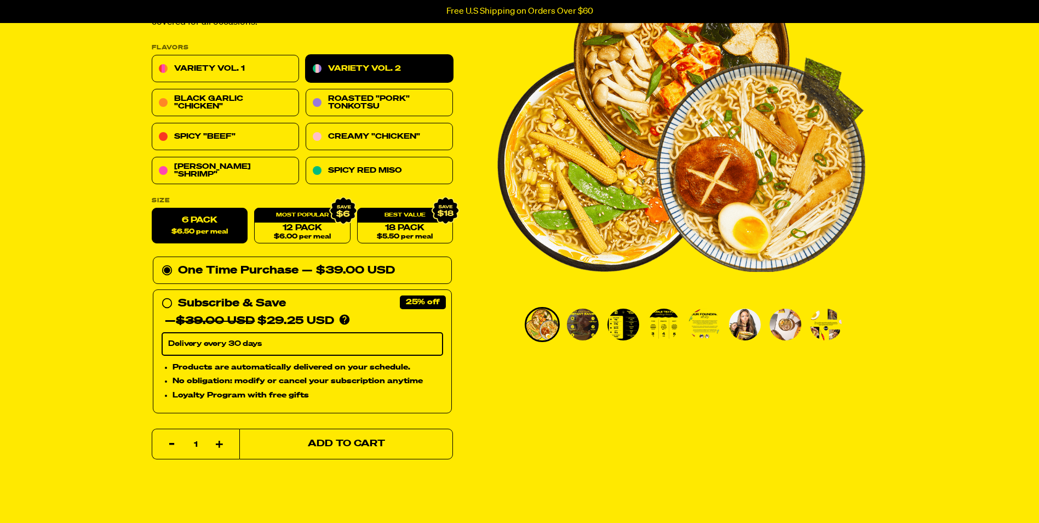
scroll to position [0, 0]
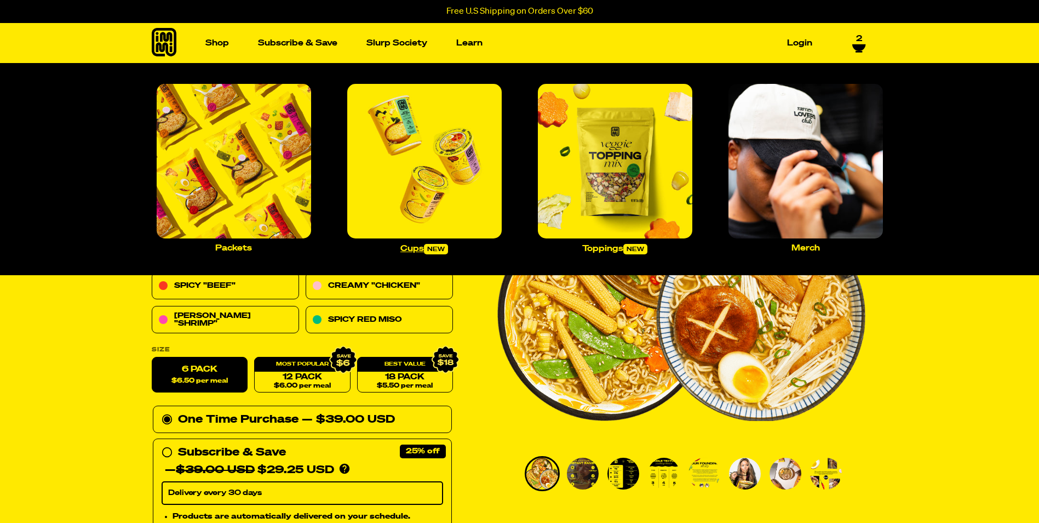
click at [439, 210] on img "Main navigation" at bounding box center [424, 161] width 154 height 154
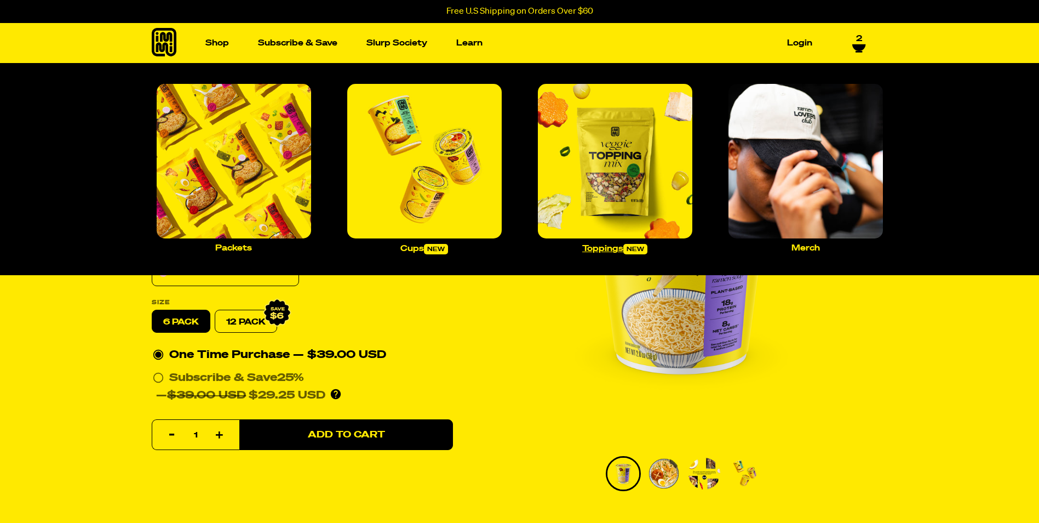
click at [607, 190] on img "Main navigation" at bounding box center [615, 161] width 154 height 154
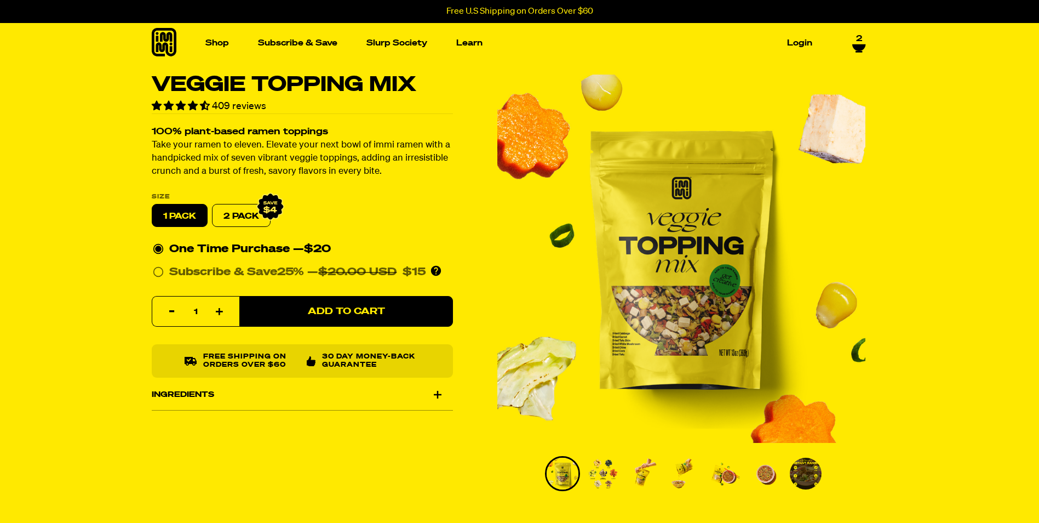
click at [862, 44] on icon at bounding box center [858, 47] width 13 height 7
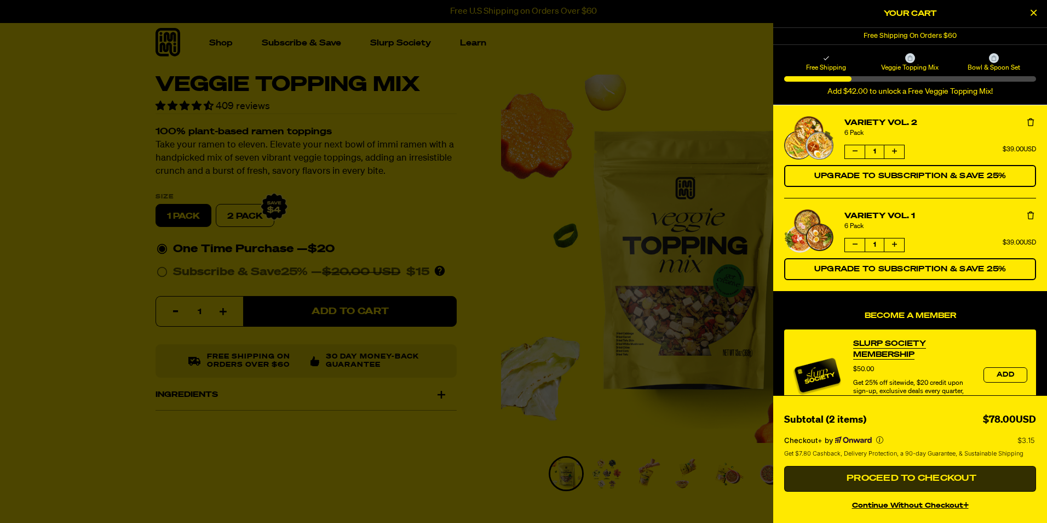
drag, startPoint x: 916, startPoint y: 477, endPoint x: 937, endPoint y: 481, distance: 21.4
click at [917, 479] on span "Proceed to Checkout" at bounding box center [910, 478] width 133 height 9
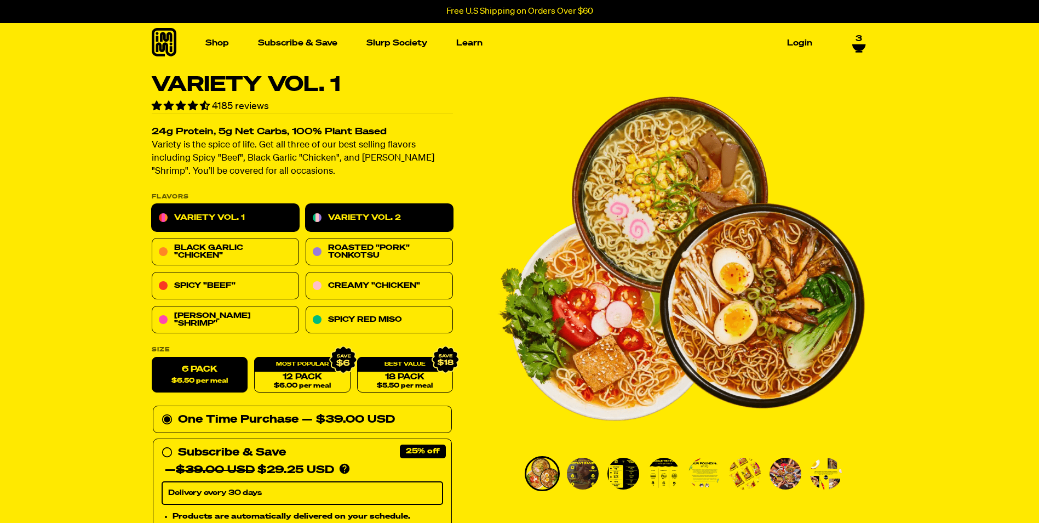
click at [372, 213] on link "Variety Vol. 2" at bounding box center [379, 217] width 147 height 27
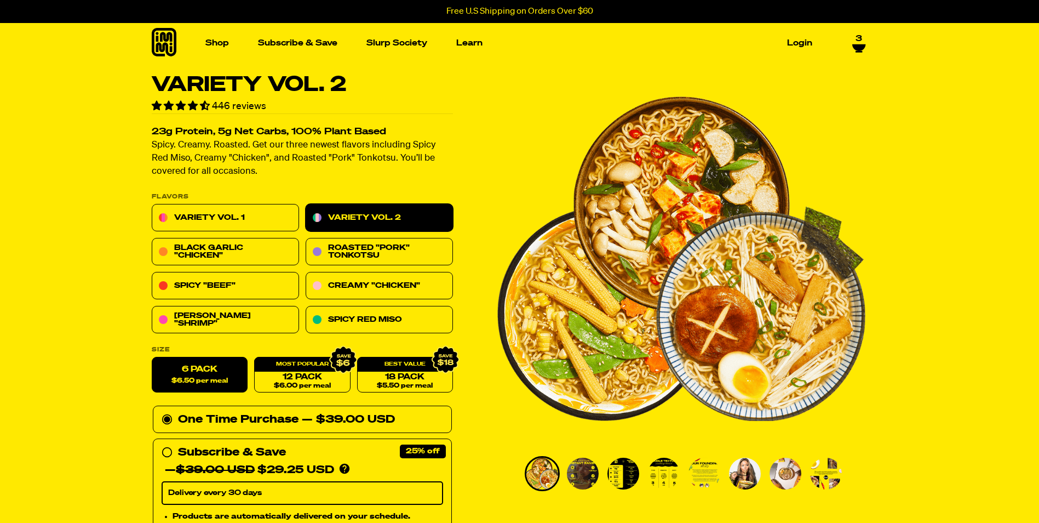
click at [860, 44] on icon at bounding box center [858, 47] width 13 height 7
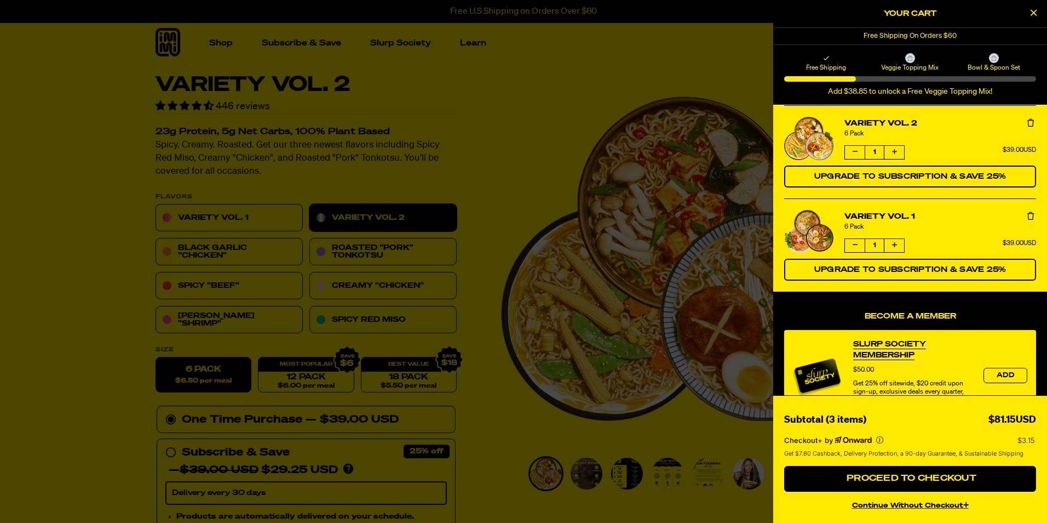
click at [1026, 121] on button "Remove Variety Vol. 2" at bounding box center [1030, 123] width 11 height 11
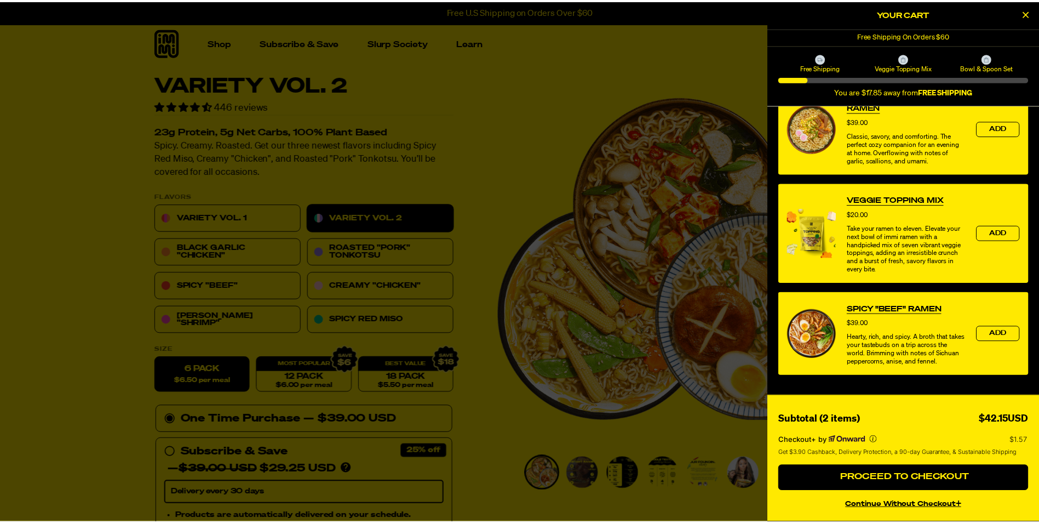
scroll to position [390, 0]
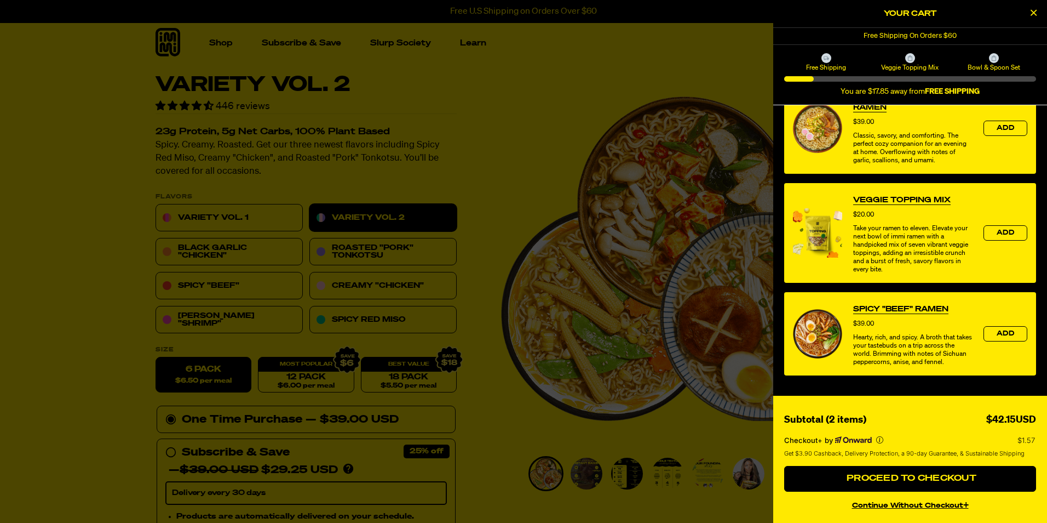
click at [515, 120] on div at bounding box center [523, 261] width 1047 height 523
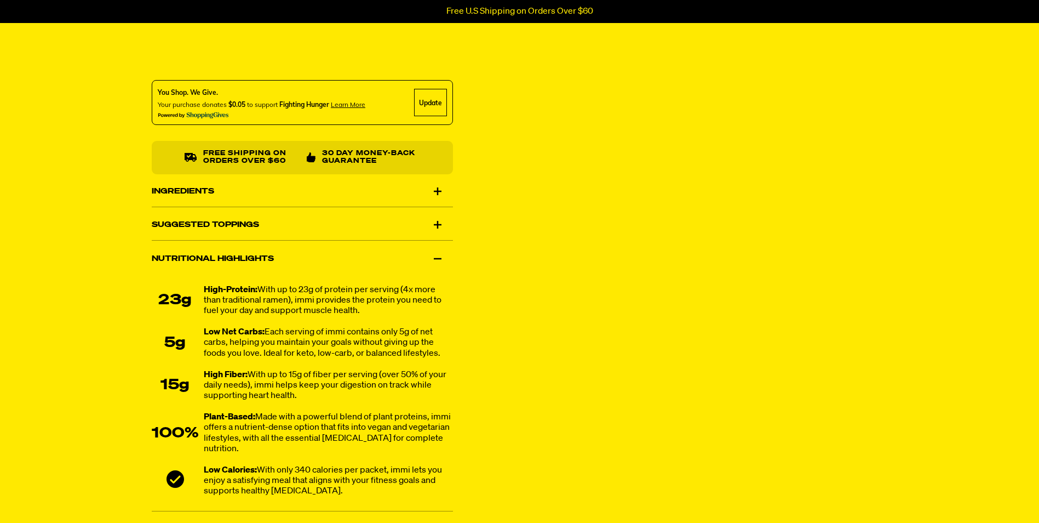
scroll to position [603, 0]
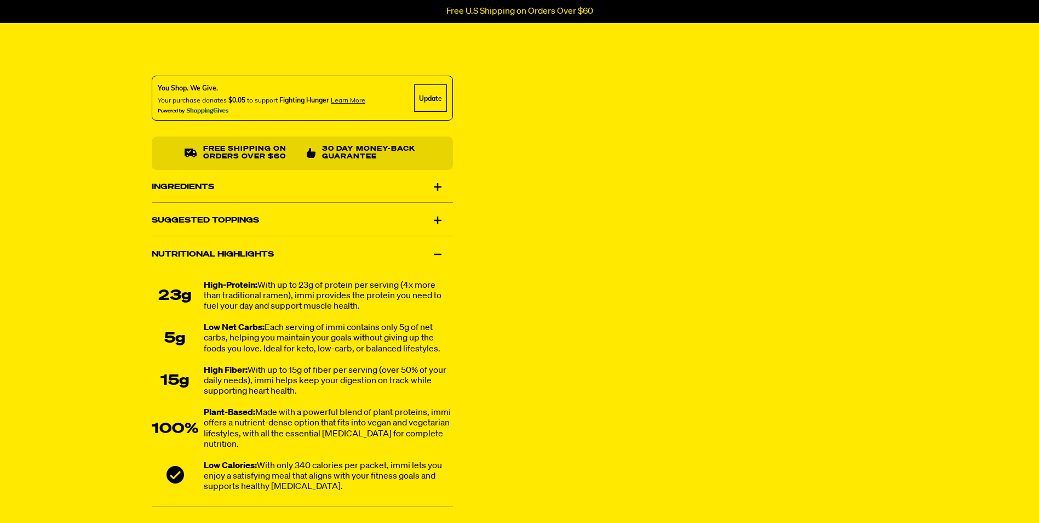
click at [256, 240] on div "Nutritional Highlights" at bounding box center [302, 254] width 301 height 31
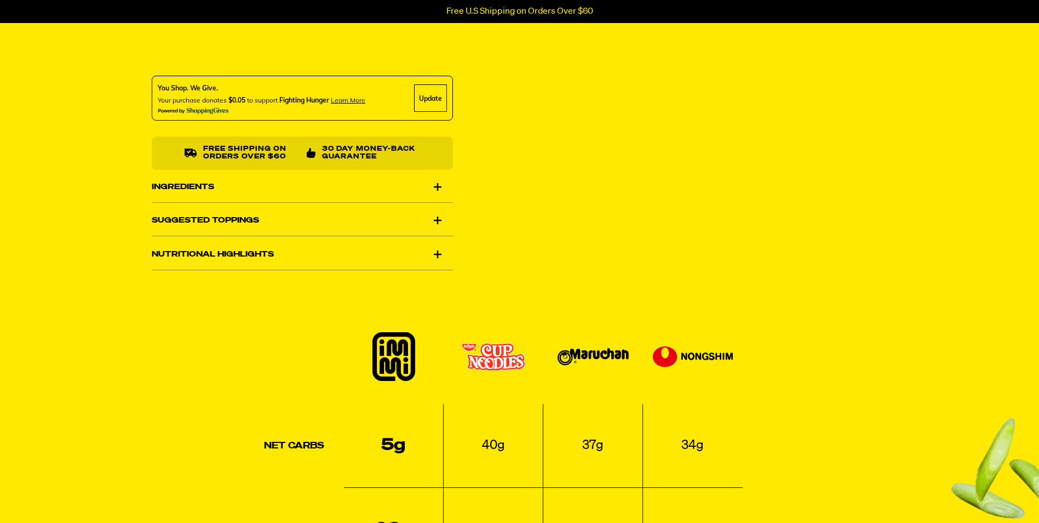
click at [260, 259] on div "Nutritional Highlights" at bounding box center [302, 254] width 301 height 31
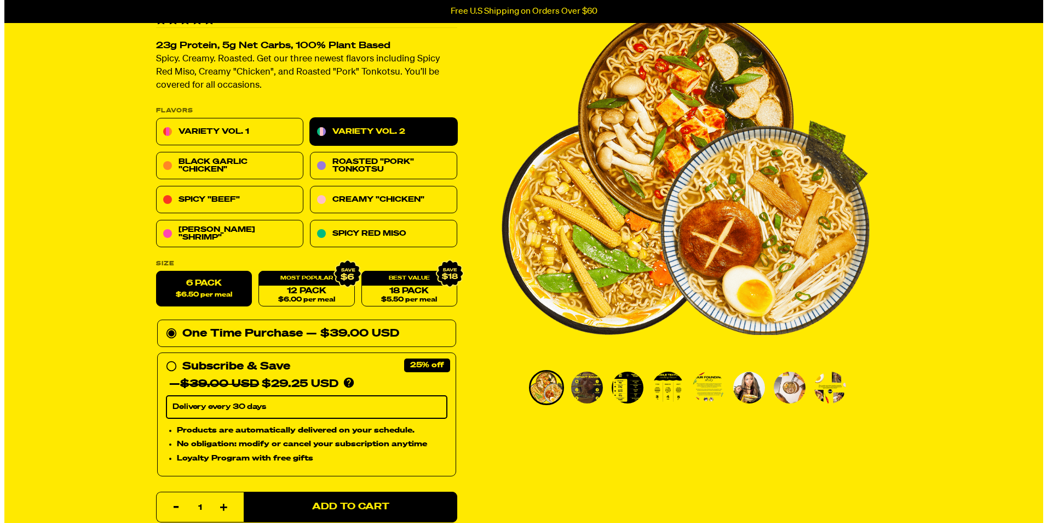
scroll to position [0, 0]
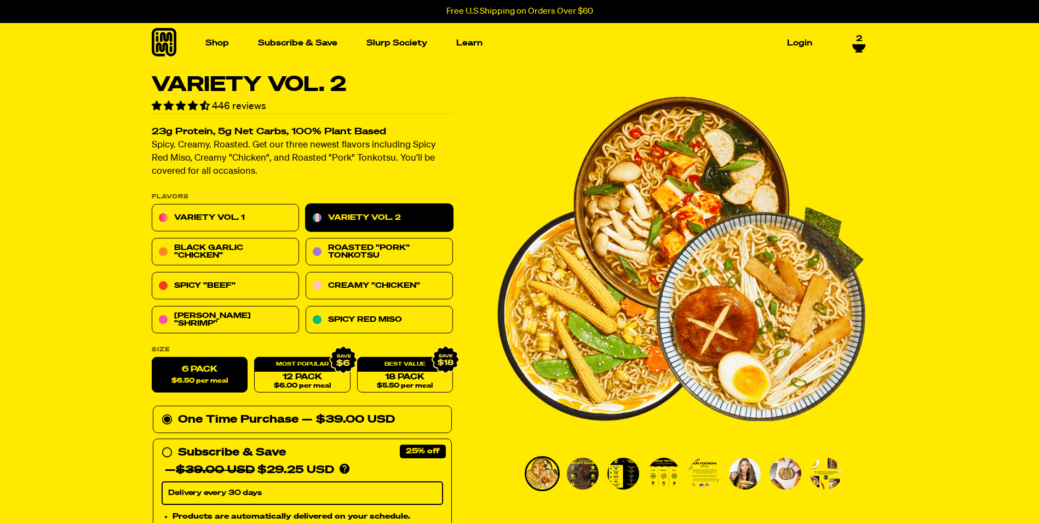
click at [857, 39] on span "2" at bounding box center [859, 39] width 6 height 10
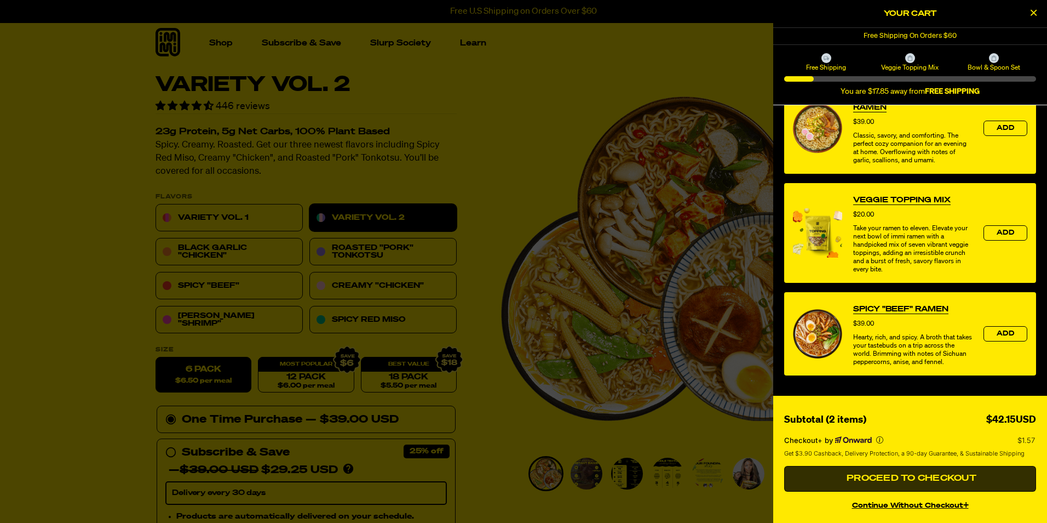
click at [943, 478] on span "Proceed to Checkout" at bounding box center [910, 478] width 133 height 9
